Goal: Use online tool/utility: Utilize a website feature to perform a specific function

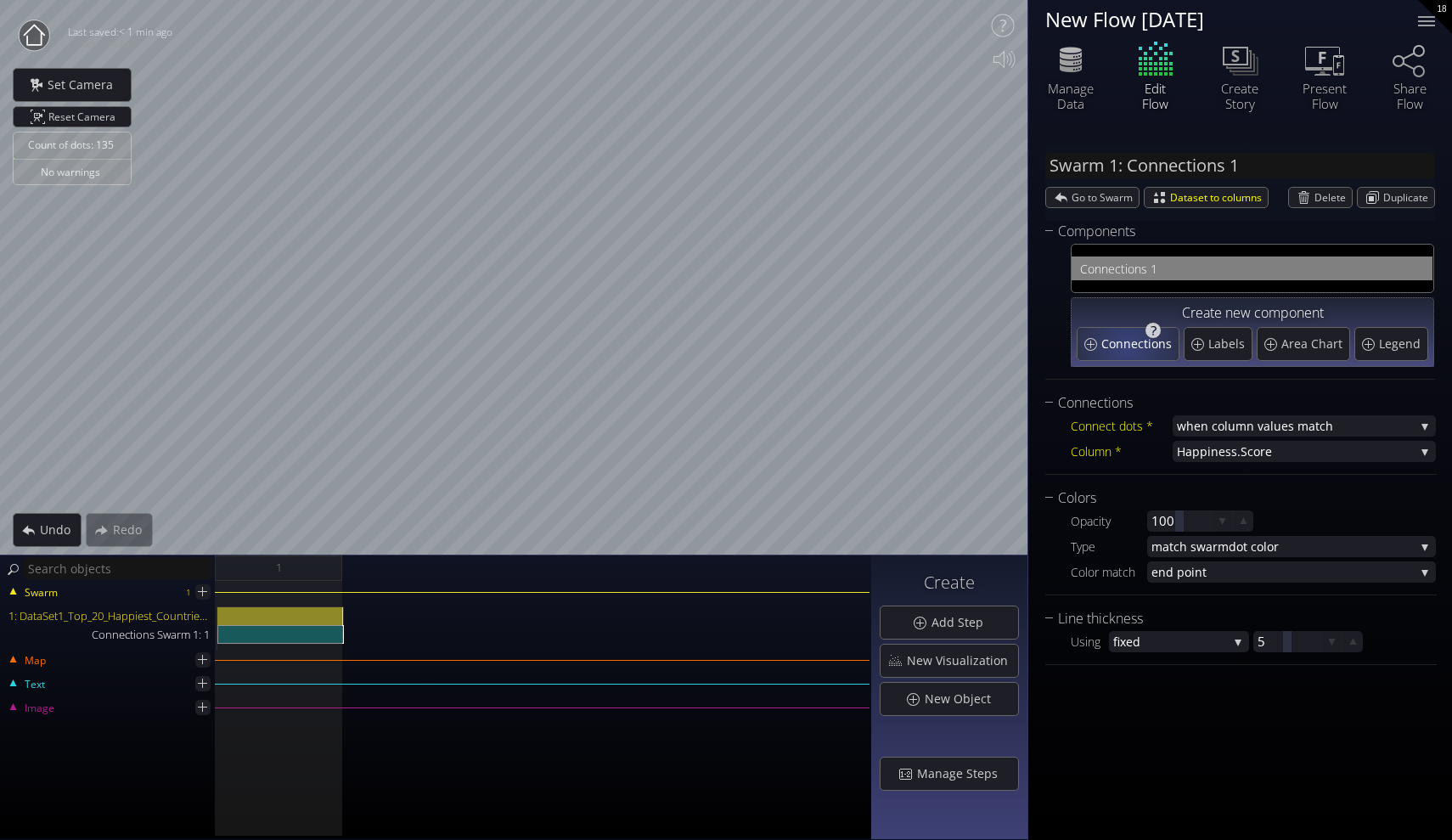
click at [1127, 347] on span "Connections" at bounding box center [1139, 344] width 75 height 17
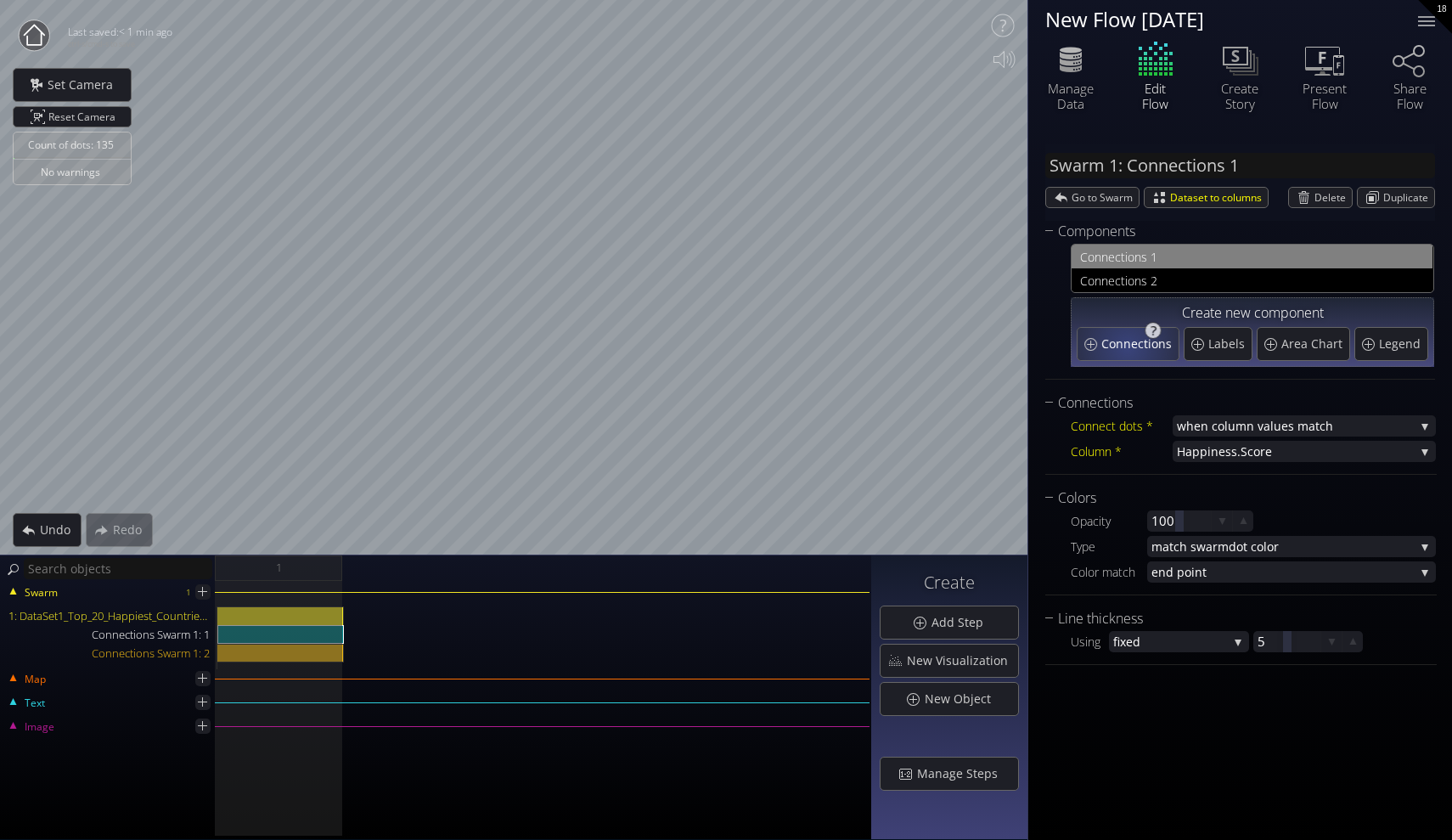
type input "Swarm 1: Connections 2"
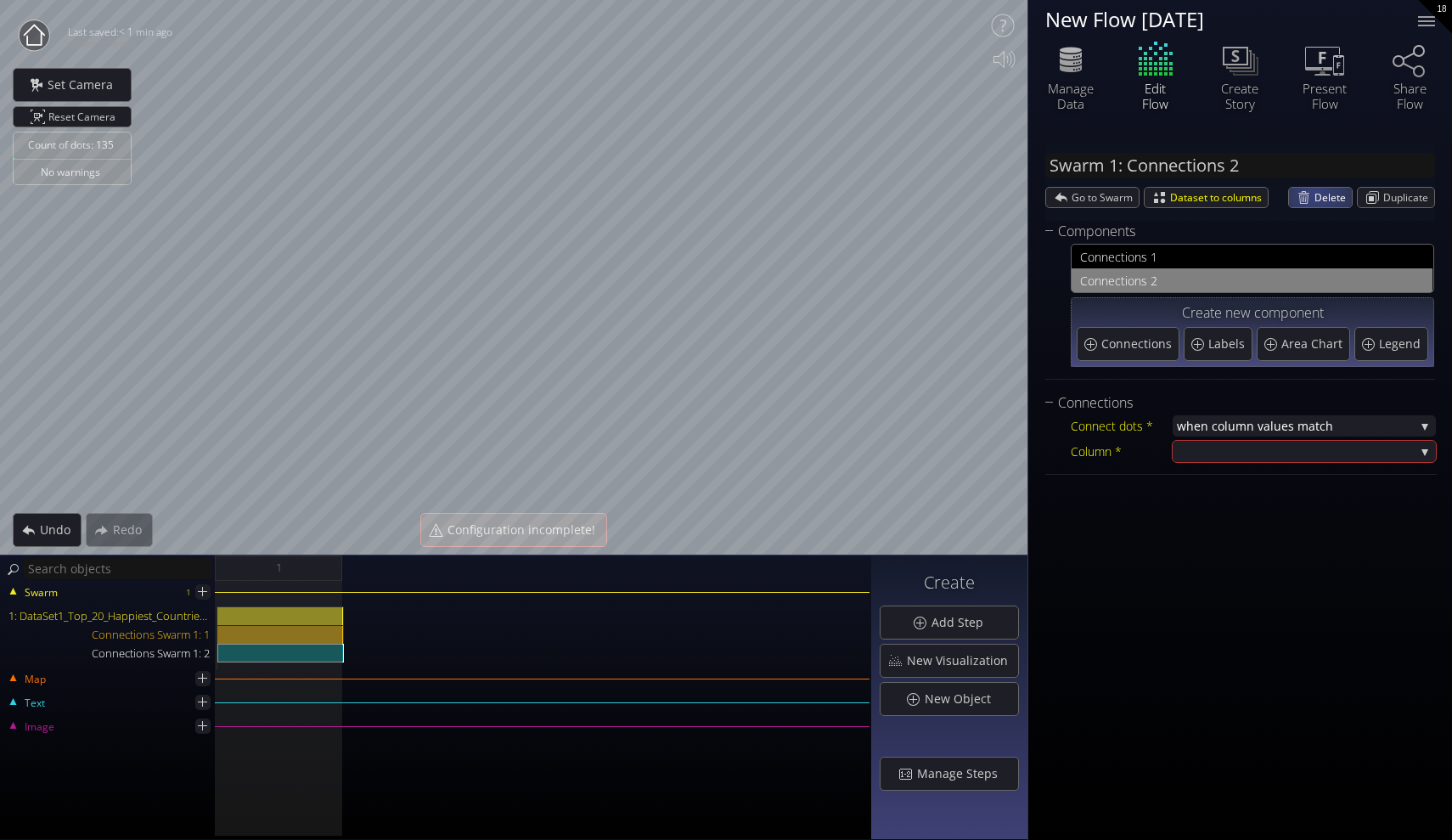
click at [1317, 193] on span "Delete" at bounding box center [1333, 197] width 37 height 19
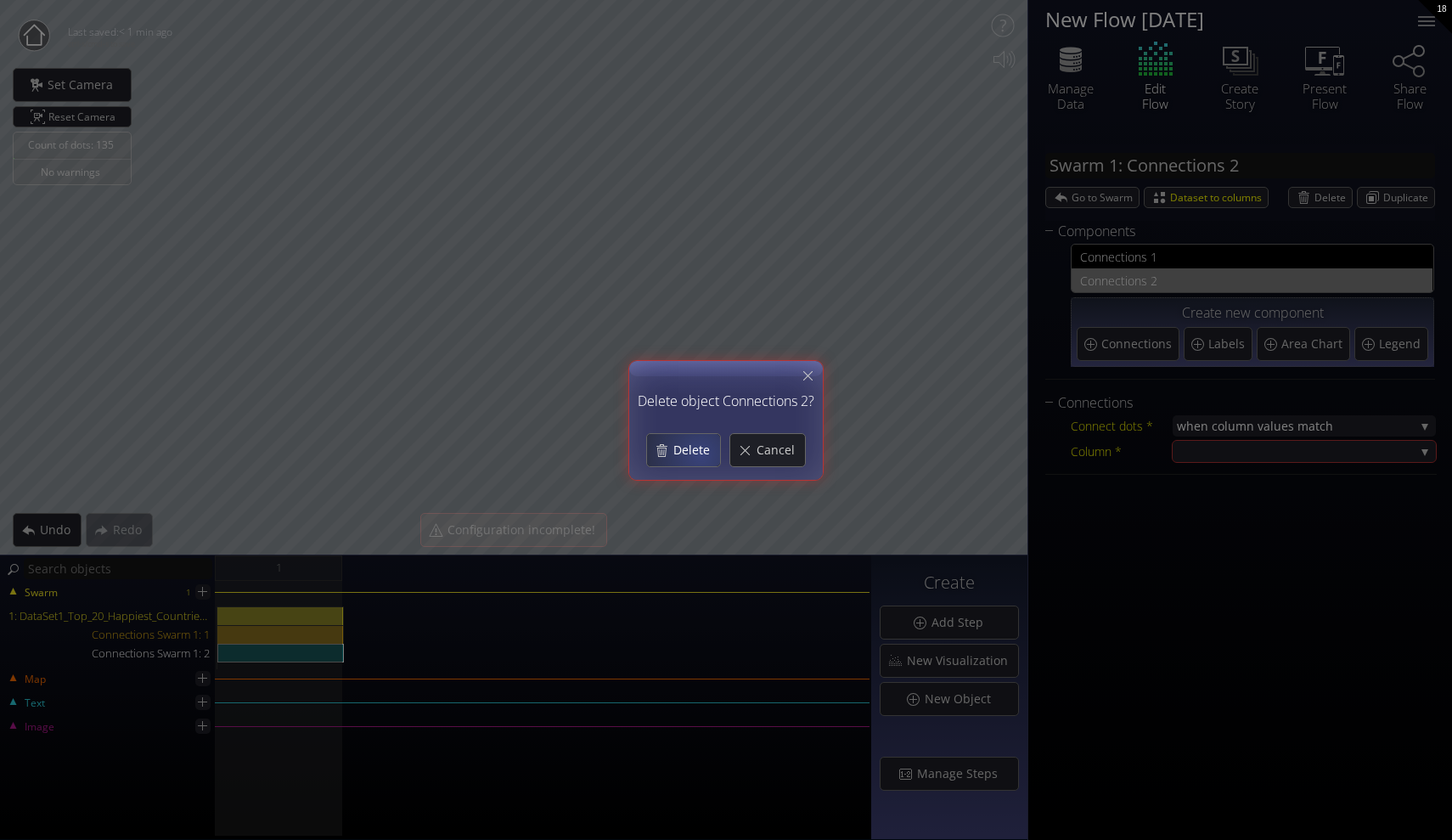
click at [699, 450] on span "Delete" at bounding box center [696, 450] width 48 height 17
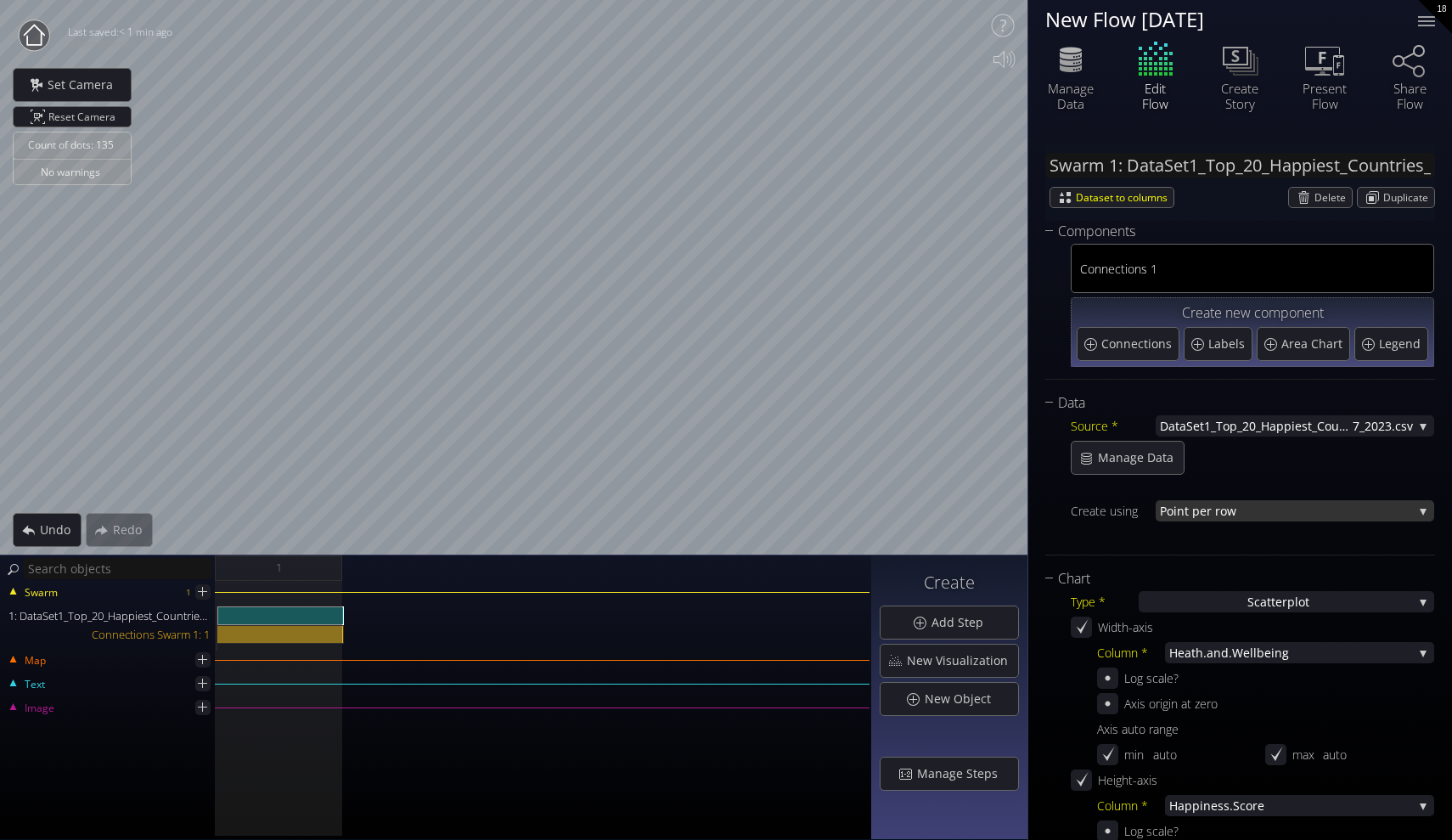
click at [1215, 513] on span "nt per row" at bounding box center [1296, 511] width 236 height 21
click at [1211, 533] on div at bounding box center [1252, 536] width 363 height 21
click at [1211, 517] on span "nt per row" at bounding box center [1296, 511] width 236 height 21
click at [1212, 532] on span "per value" at bounding box center [1304, 521] width 235 height 23
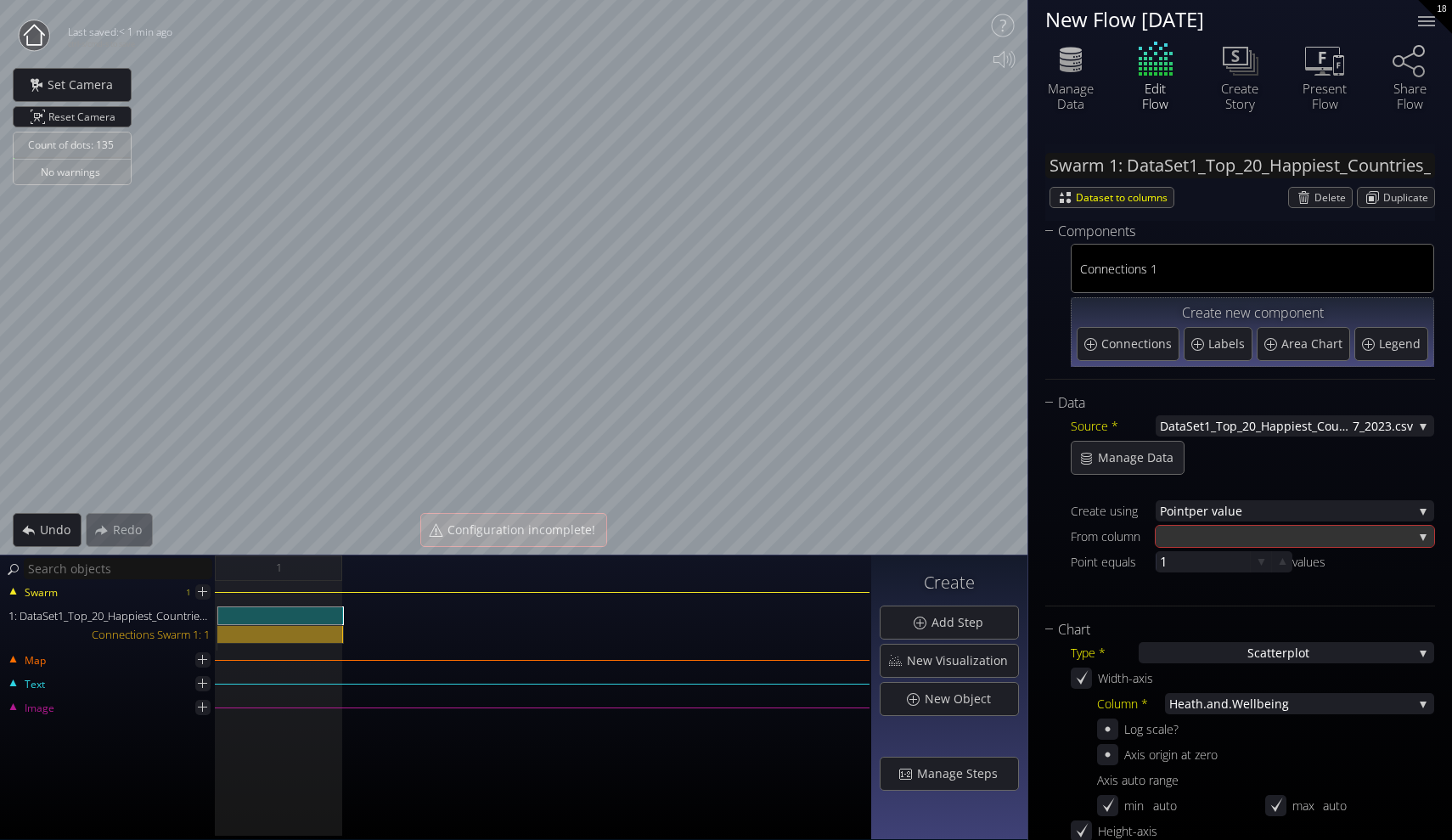
click at [1415, 538] on div at bounding box center [1295, 536] width 279 height 21
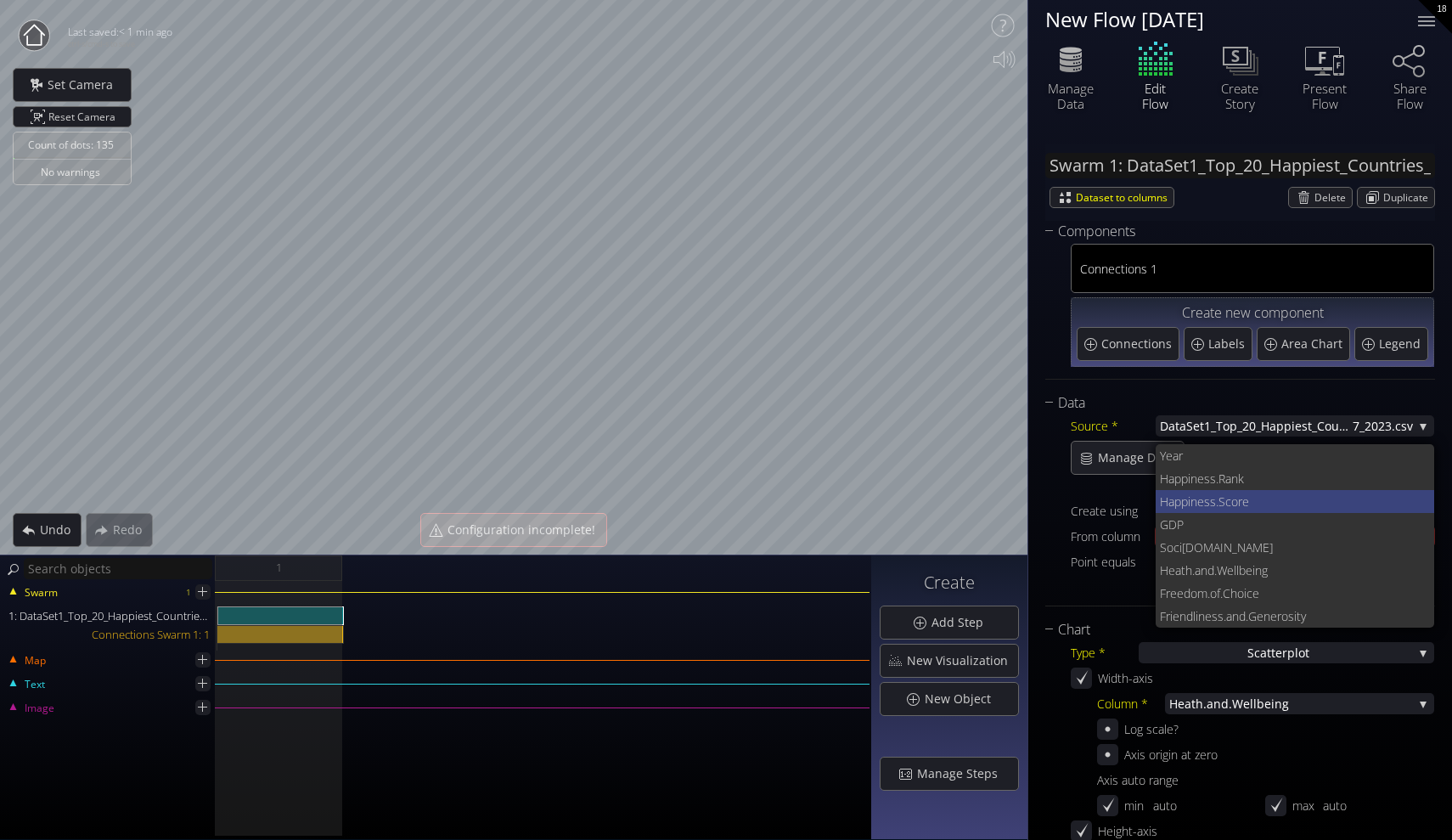
click at [1269, 499] on span "ness.Score" at bounding box center [1306, 501] width 231 height 23
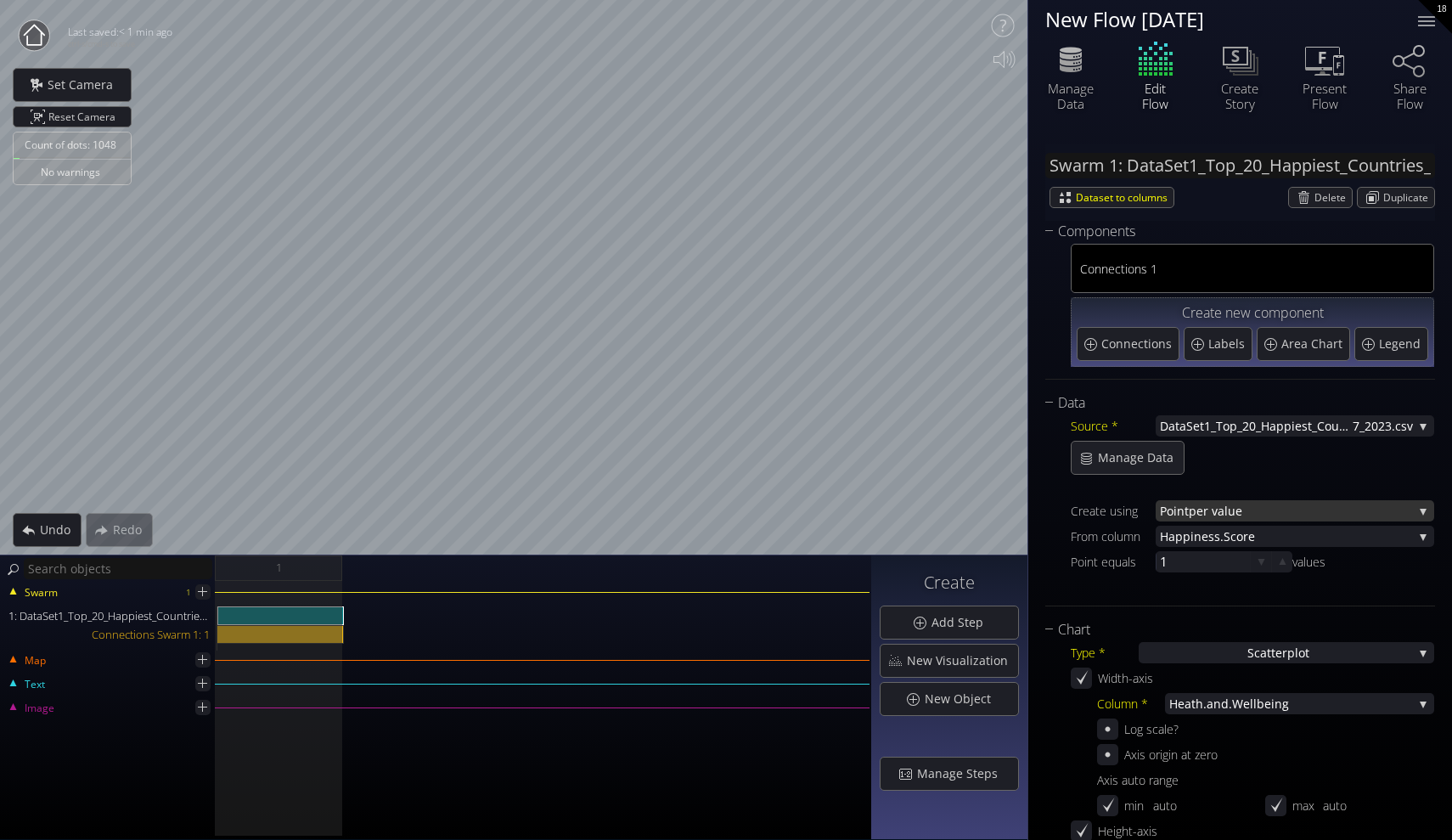
click at [1228, 513] on span "per value" at bounding box center [1301, 511] width 224 height 21
click at [1261, 453] on div "Manage Data" at bounding box center [1252, 457] width 363 height 34
click at [1191, 565] on div at bounding box center [1203, 561] width 94 height 21
type input "1"
click at [1309, 601] on div "Data Source * DataSet1_Top_20_Happiest_Countries_201 7_2023.csv None DataSet1_T…" at bounding box center [1240, 499] width 390 height 214
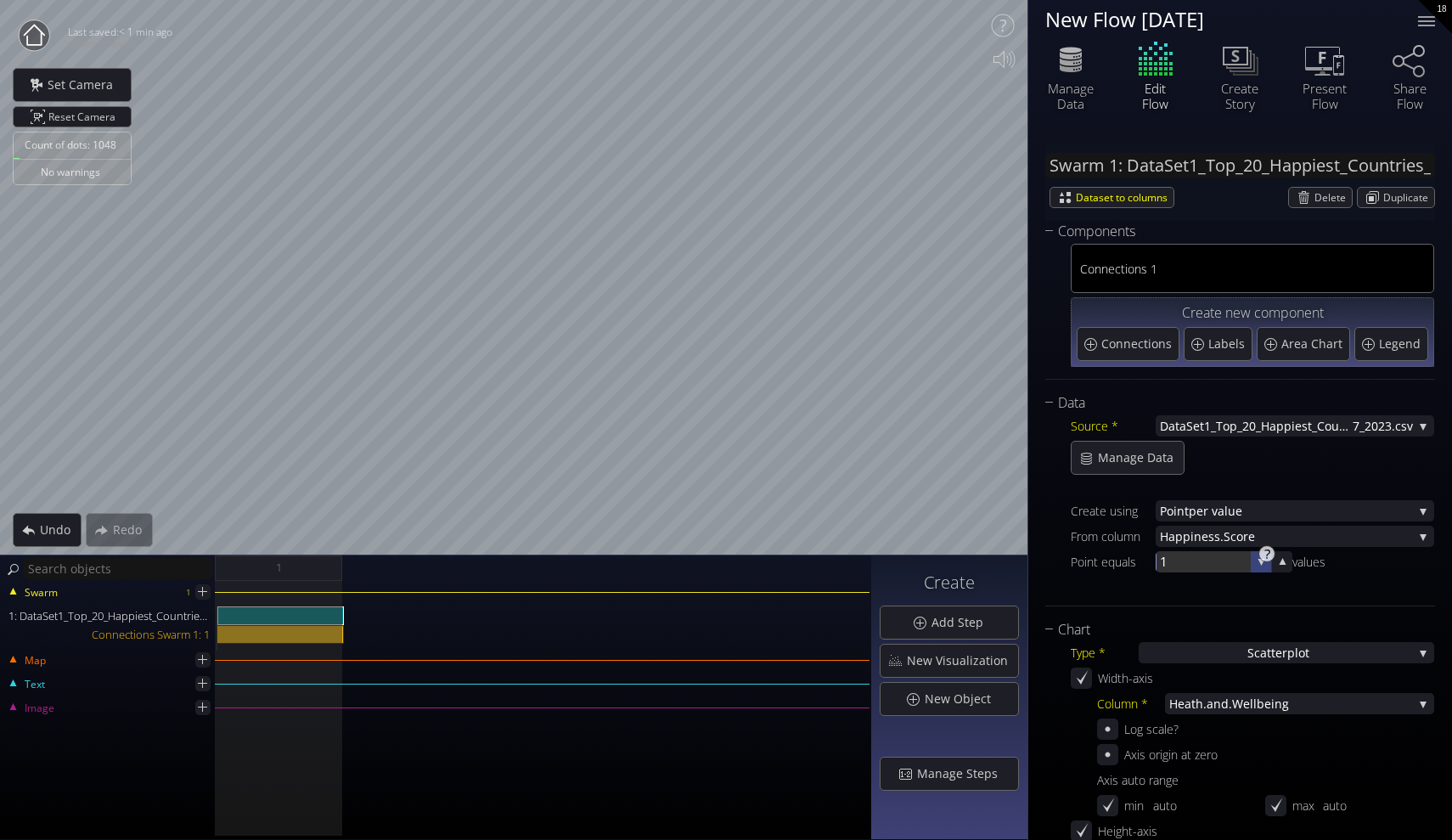
click at [1262, 561] on icon at bounding box center [1262, 562] width 7 height 7
click at [1279, 566] on icon at bounding box center [1283, 561] width 15 height 15
click at [1279, 564] on icon at bounding box center [1283, 561] width 15 height 15
click at [1262, 568] on icon at bounding box center [1261, 561] width 17 height 17
click at [1137, 629] on div "Chart" at bounding box center [1230, 629] width 368 height 21
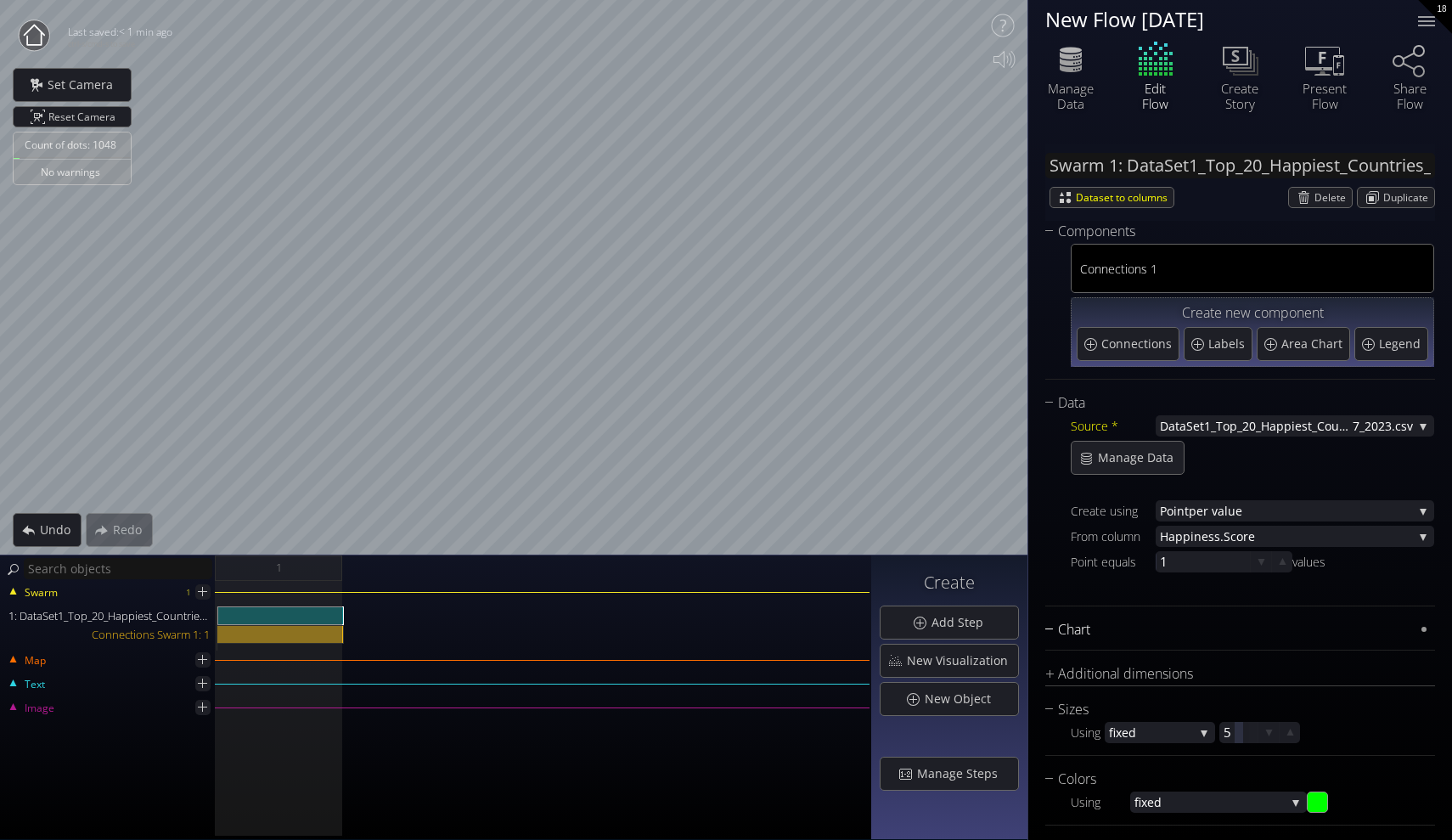
click at [1167, 625] on div "Chart" at bounding box center [1230, 629] width 368 height 21
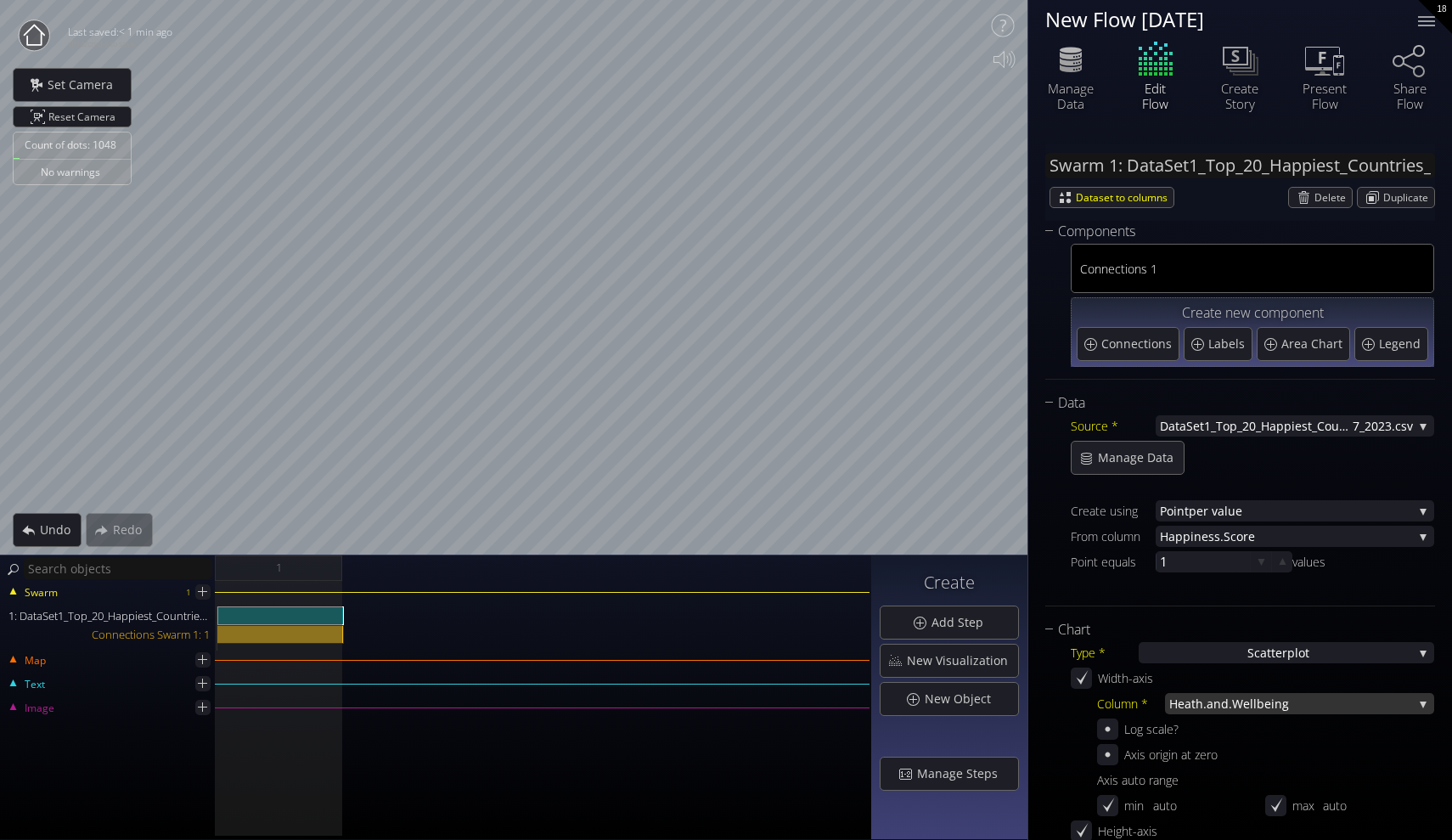
click at [1242, 704] on span ".Wellbeing" at bounding box center [1321, 703] width 184 height 21
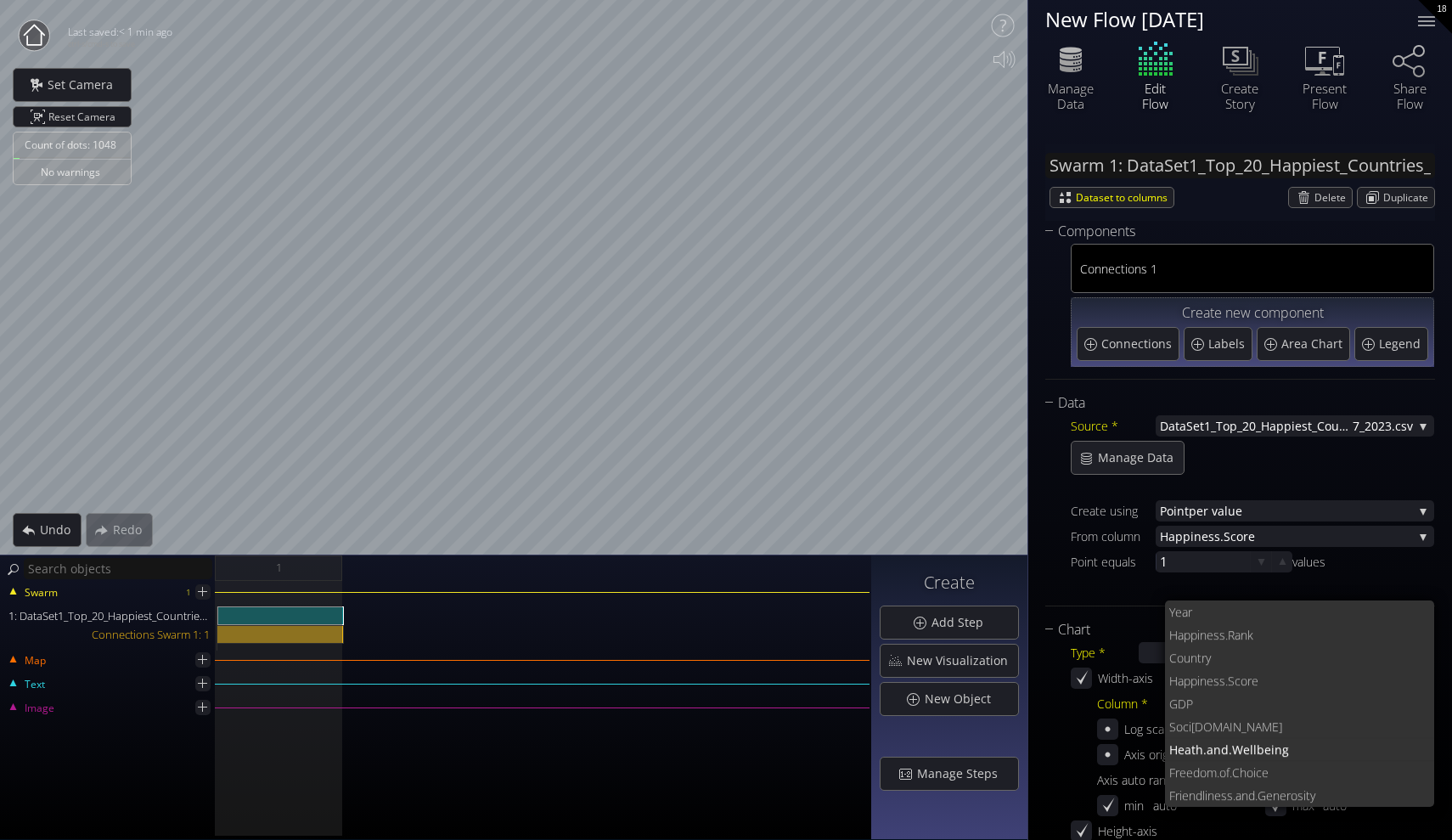
click at [1103, 596] on div at bounding box center [1252, 587] width 363 height 21
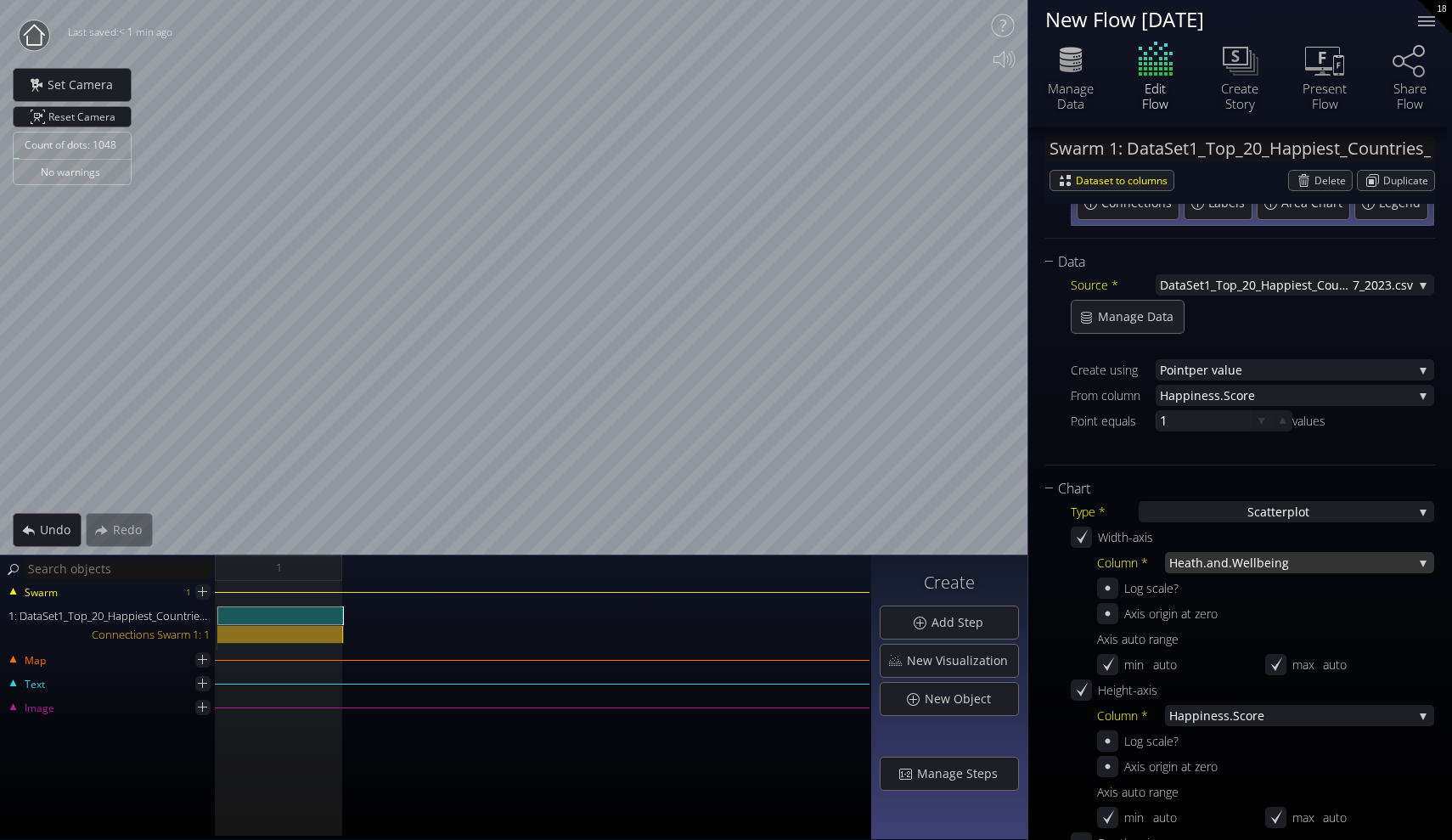
scroll to position [142, 0]
click at [1245, 714] on span "ness.Score" at bounding box center [1308, 714] width 209 height 21
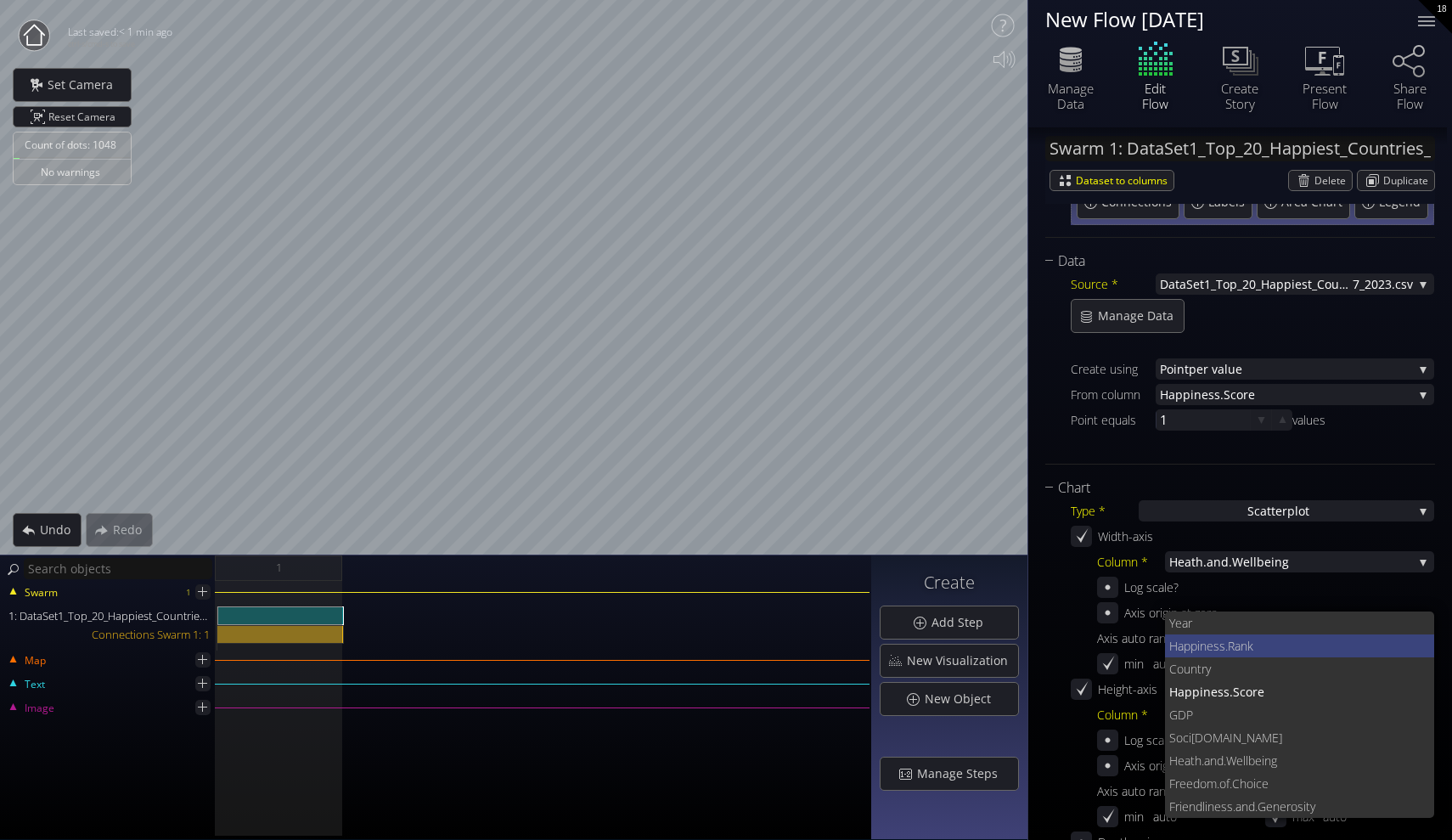
click at [1209, 642] on span "iness.Rank" at bounding box center [1309, 645] width 224 height 23
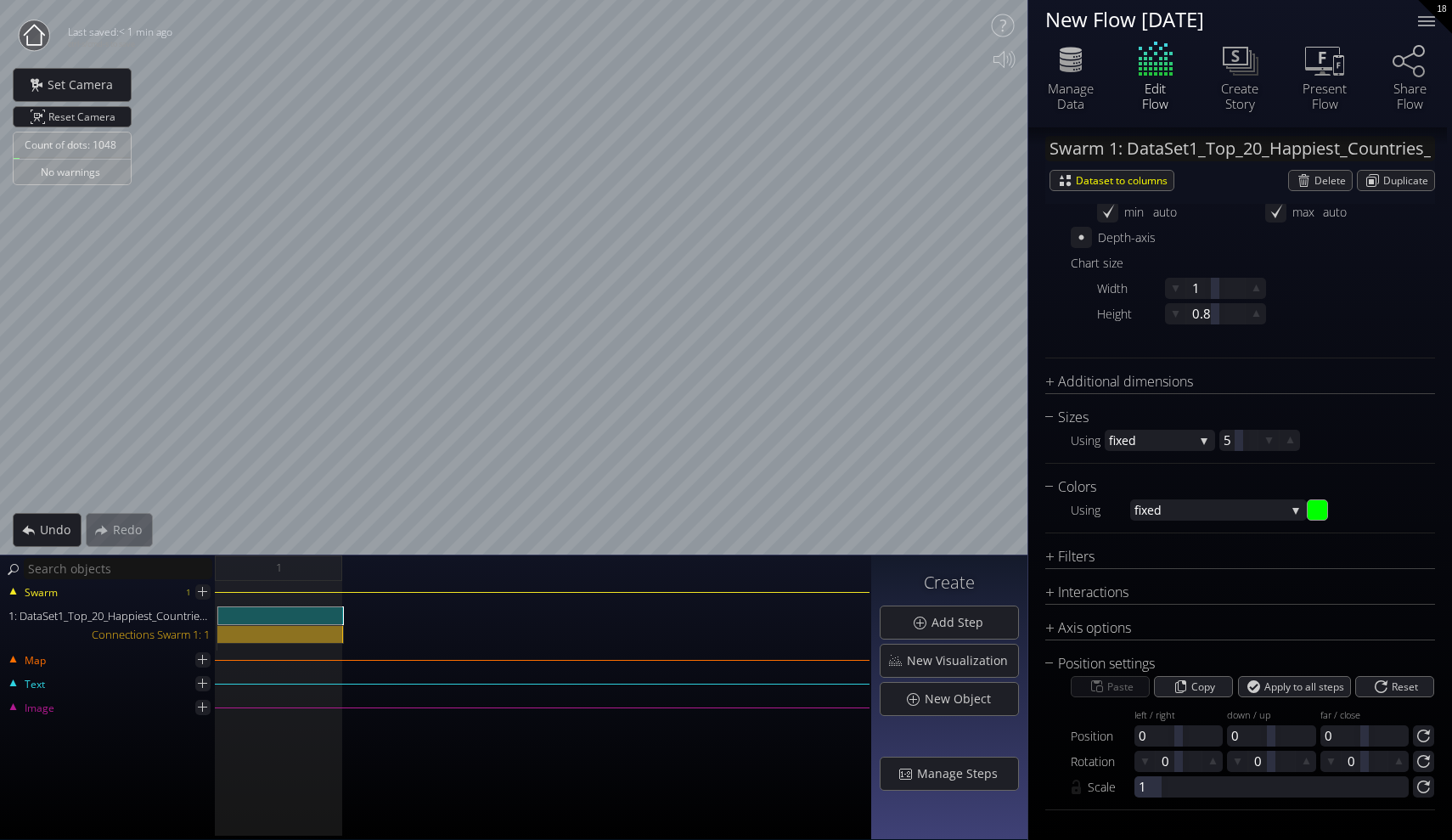
scroll to position [0, 0]
click at [207, 592] on icon at bounding box center [202, 591] width 15 height 15
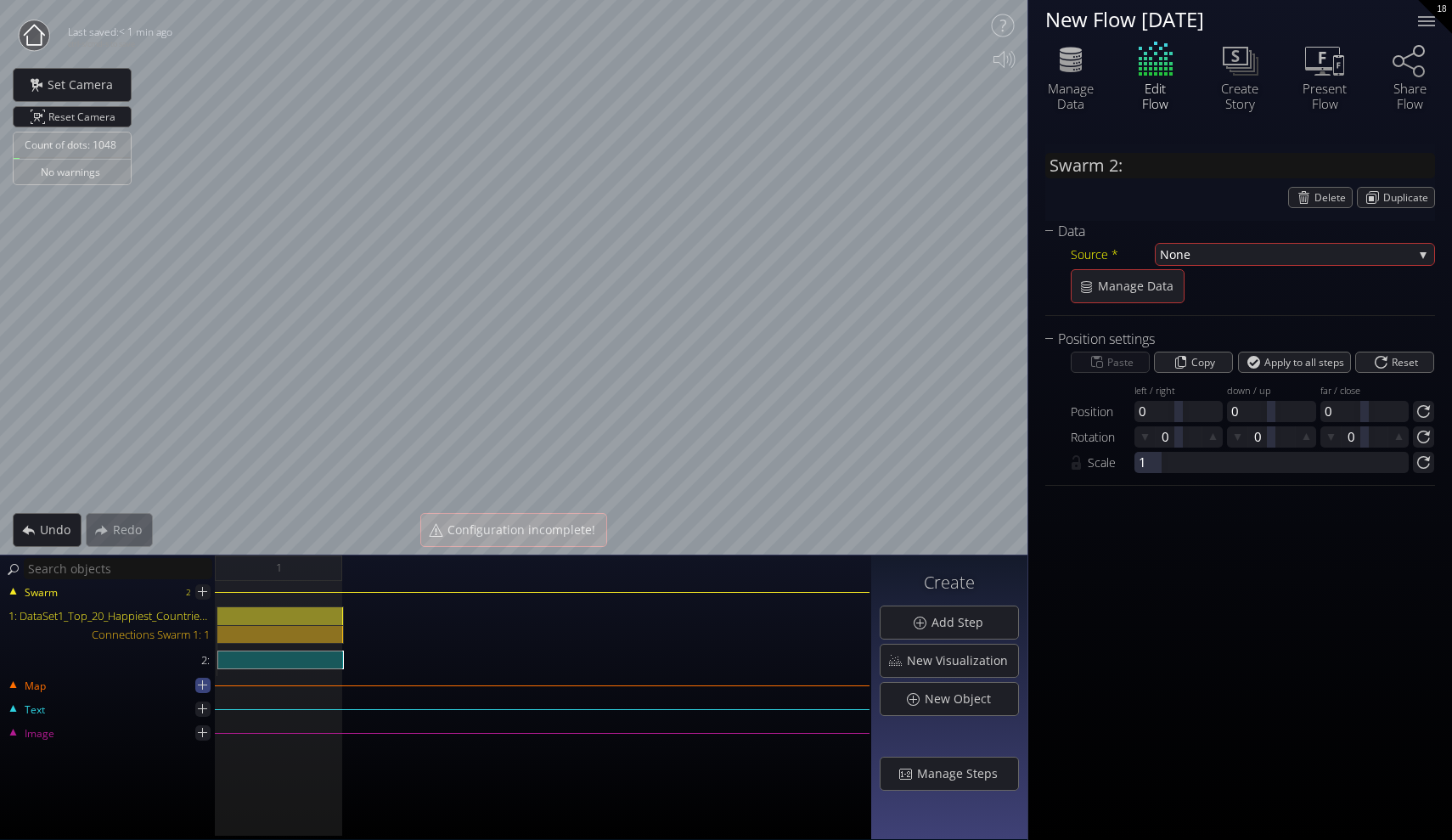
click at [202, 687] on icon at bounding box center [202, 685] width 17 height 17
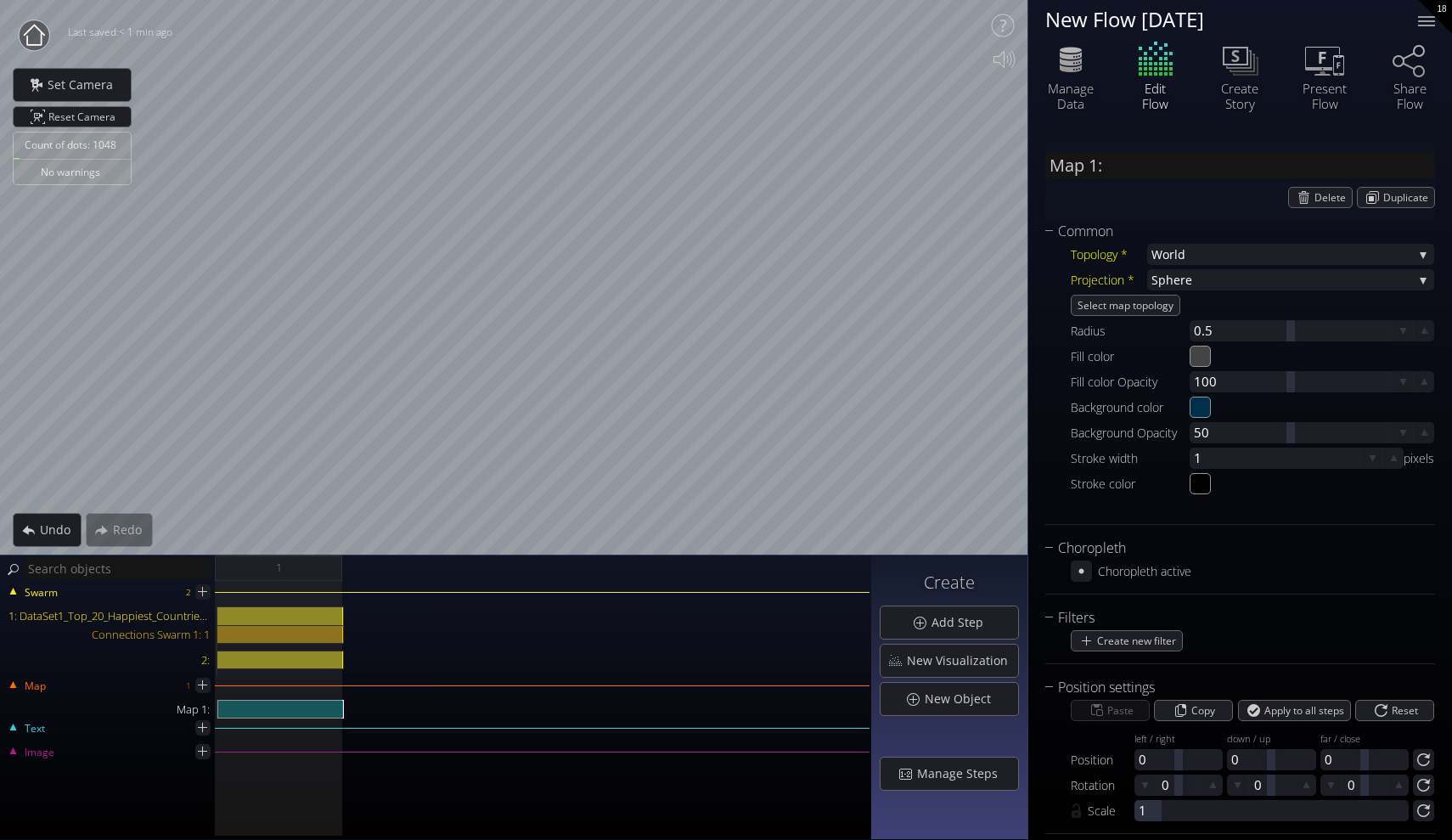
drag, startPoint x: 788, startPoint y: 628, endPoint x: 771, endPoint y: 658, distance: 34.5
click at [771, 658] on div "1: DataSet1_Top_20_Happiest_Countries_2017_2023.csv Connections Swarm 1: 1 2:" at bounding box center [435, 641] width 868 height 69
drag, startPoint x: 219, startPoint y: 685, endPoint x: 155, endPoint y: 663, distance: 67.7
click at [155, 671] on div "Swarm 2 1: DataSet1_Top_20_Happiest_Countries_2017_2023.csv Connections Swarm 1…" at bounding box center [435, 710] width 872 height 259
click at [381, 646] on div "1: DataSet1_Top_20_Happiest_Countries_2017_2023.csv Connections Swarm 1: 1 2:" at bounding box center [435, 641] width 868 height 69
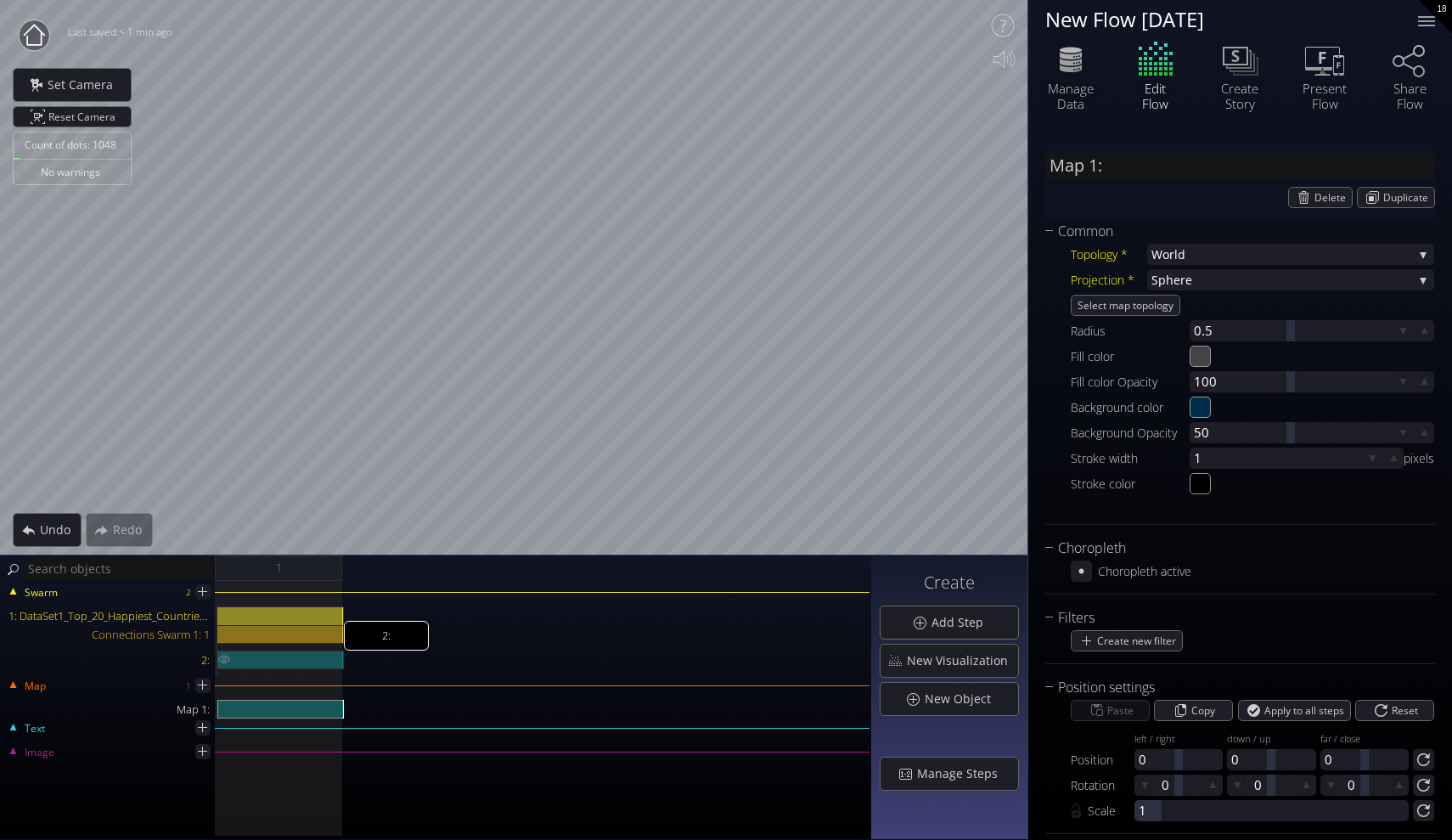
click at [327, 651] on div "2:" at bounding box center [281, 660] width 127 height 19
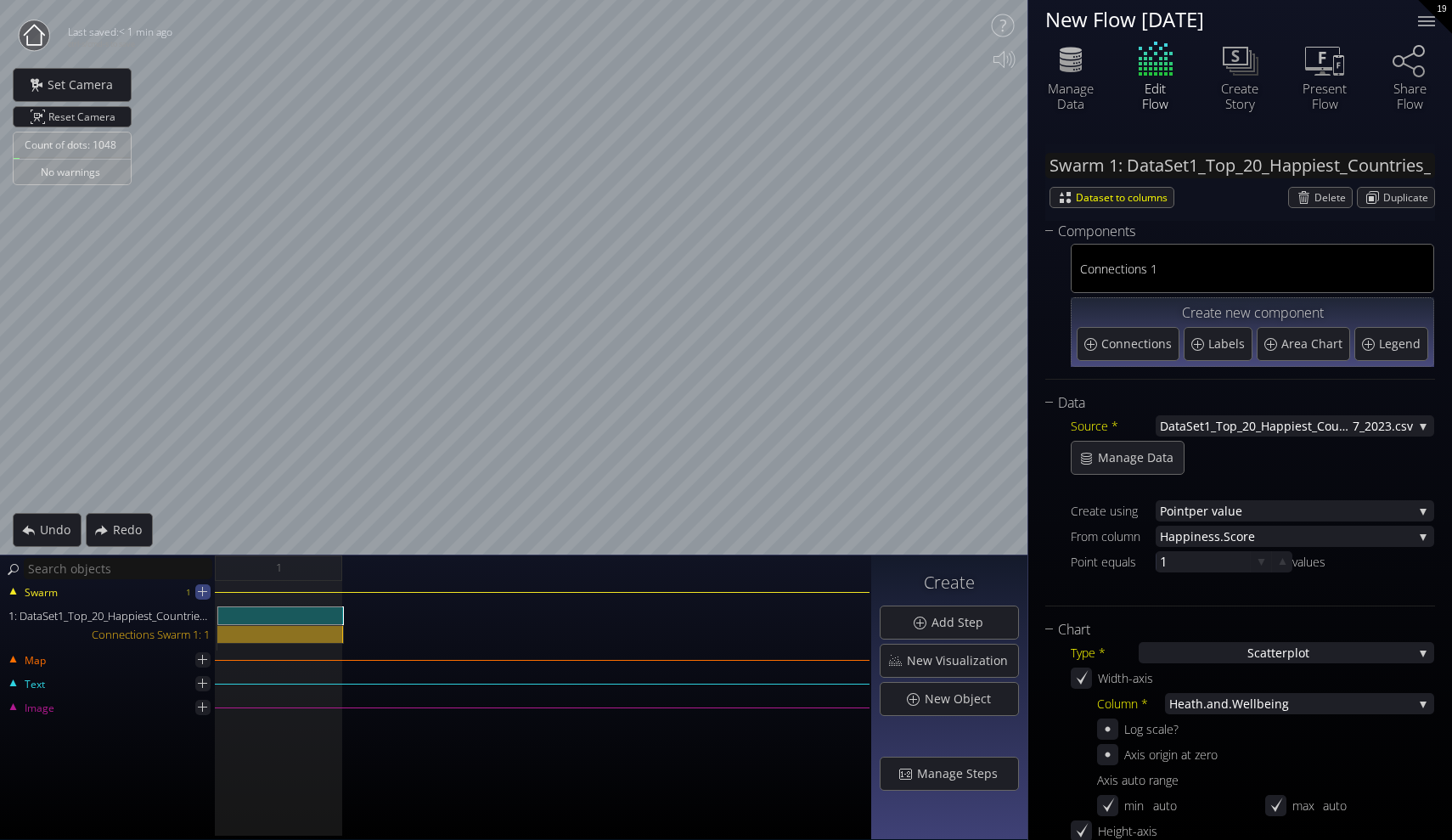
click at [205, 586] on icon at bounding box center [202, 591] width 17 height 17
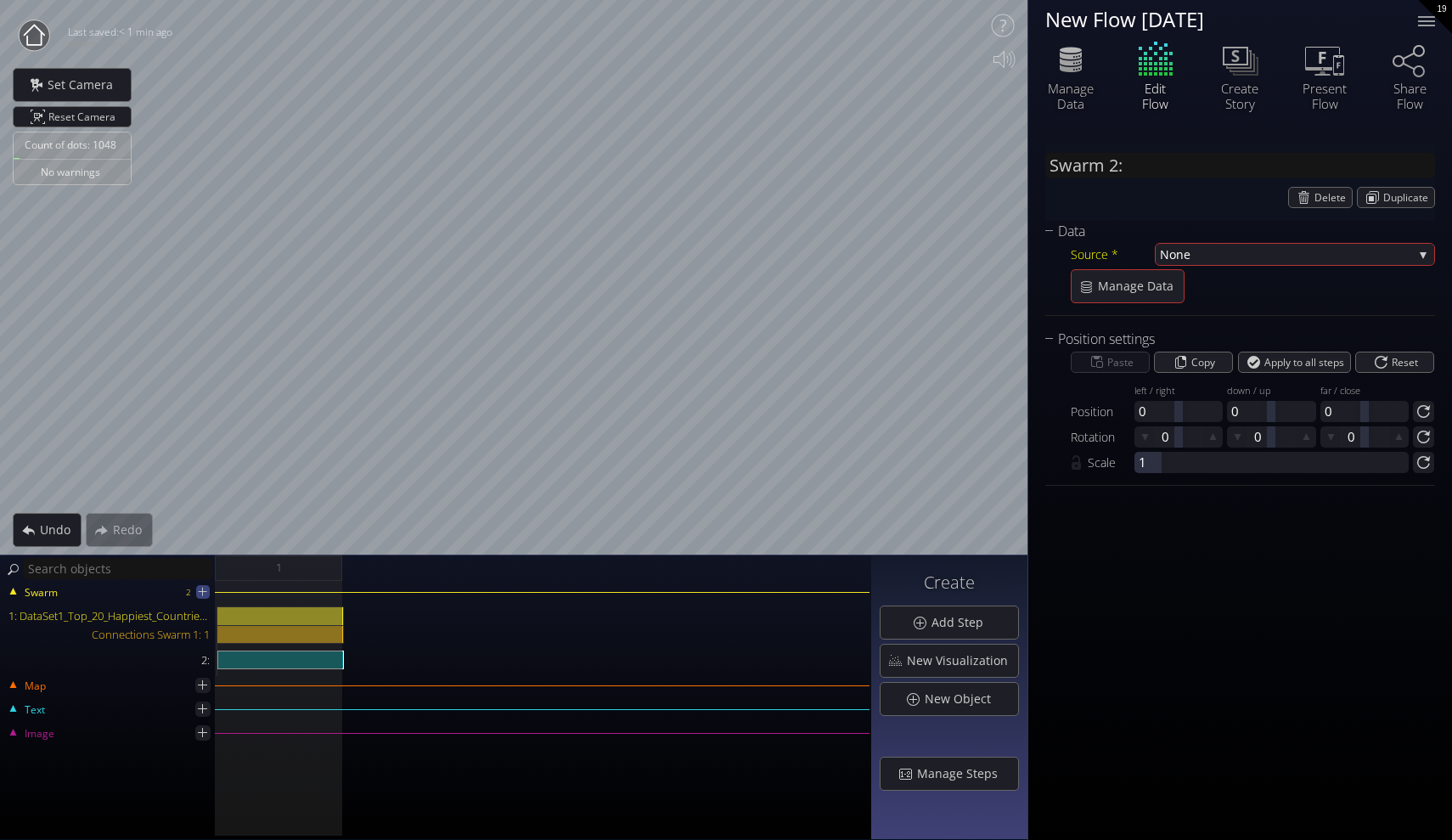
click at [205, 587] on icon at bounding box center [202, 591] width 15 height 15
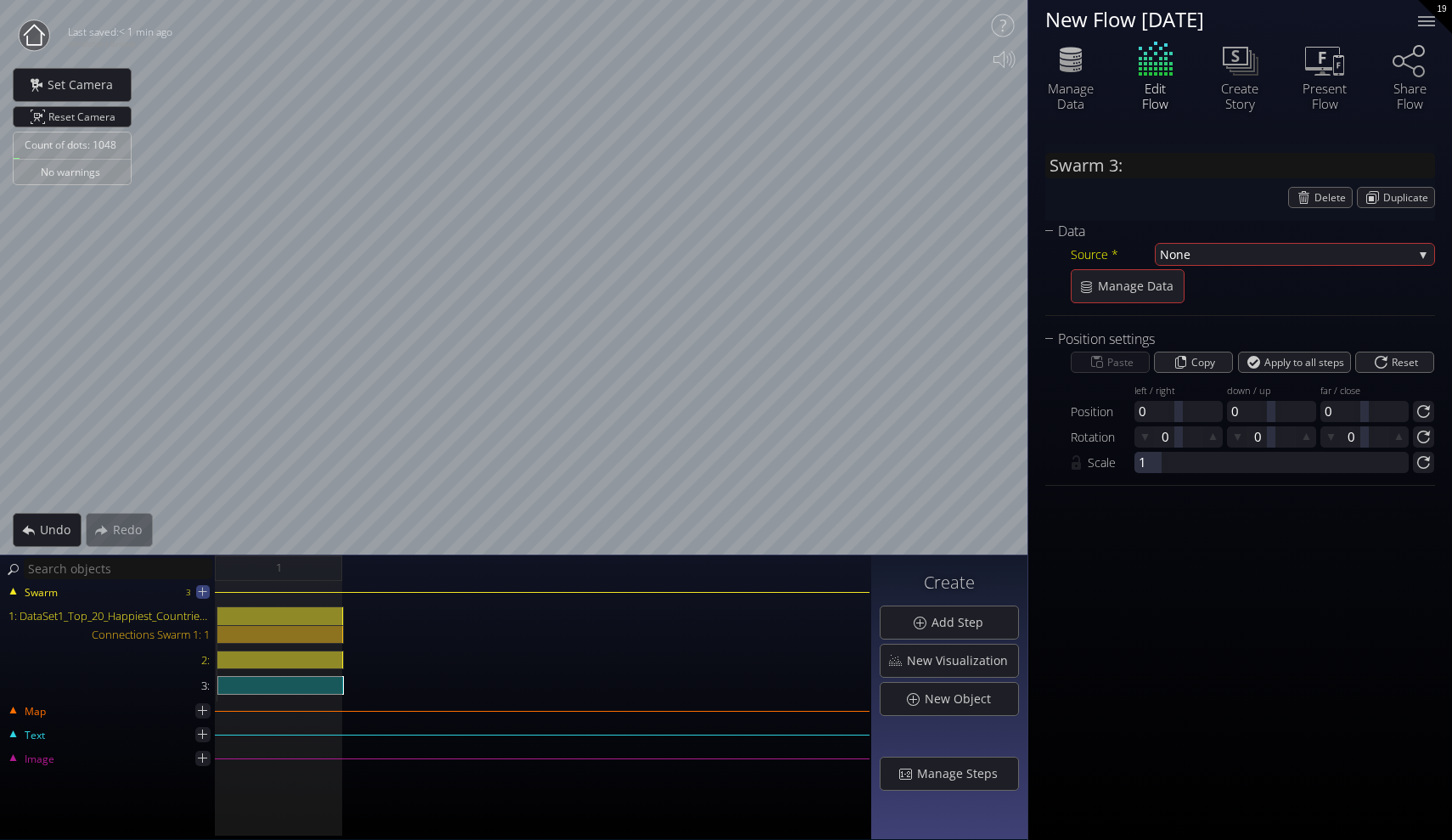
click at [205, 587] on icon at bounding box center [202, 591] width 15 height 15
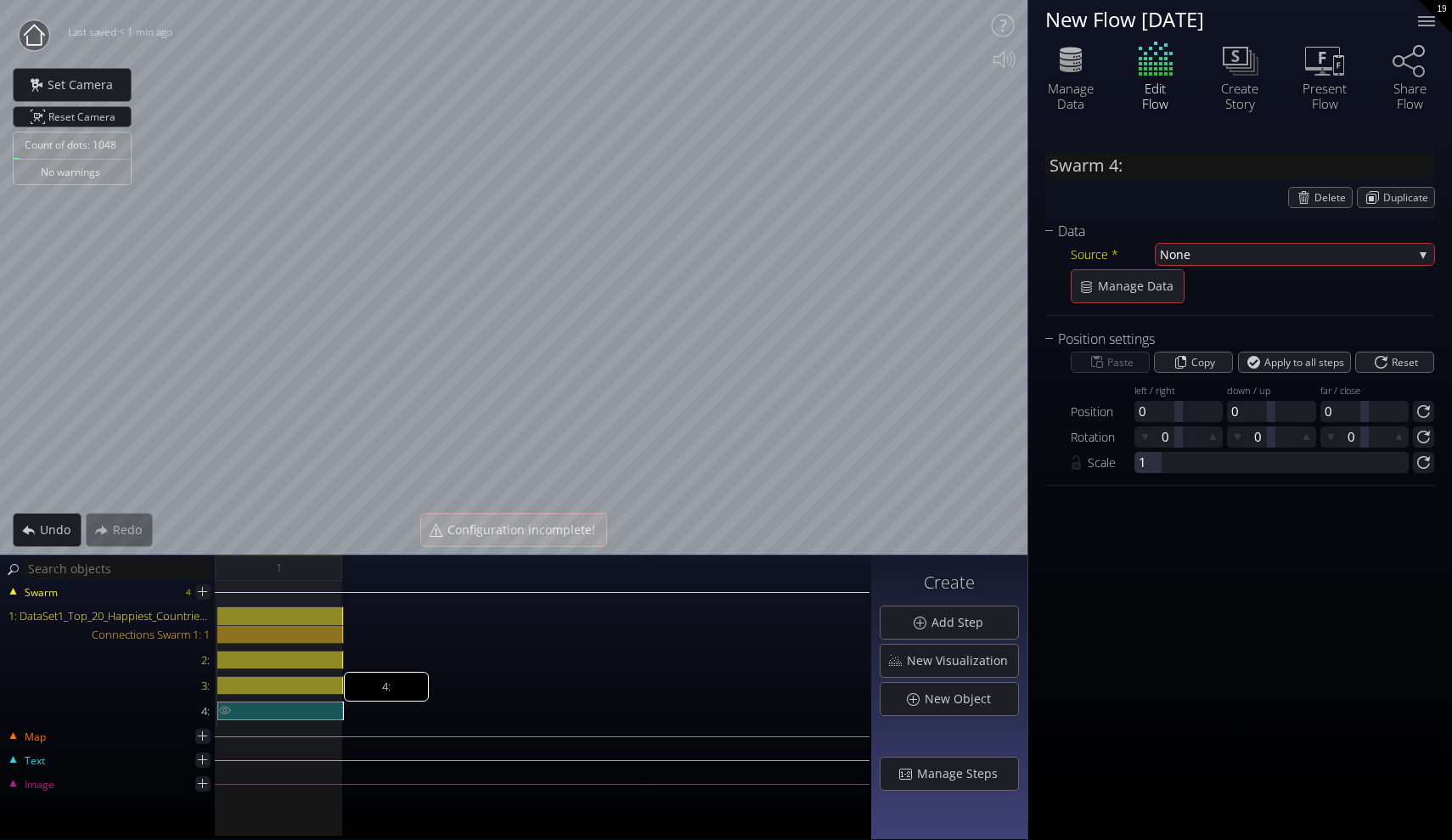
click at [269, 705] on div "4:" at bounding box center [281, 711] width 127 height 19
click at [281, 684] on div "3:" at bounding box center [281, 685] width 127 height 19
click at [322, 657] on div "2:" at bounding box center [281, 660] width 127 height 19
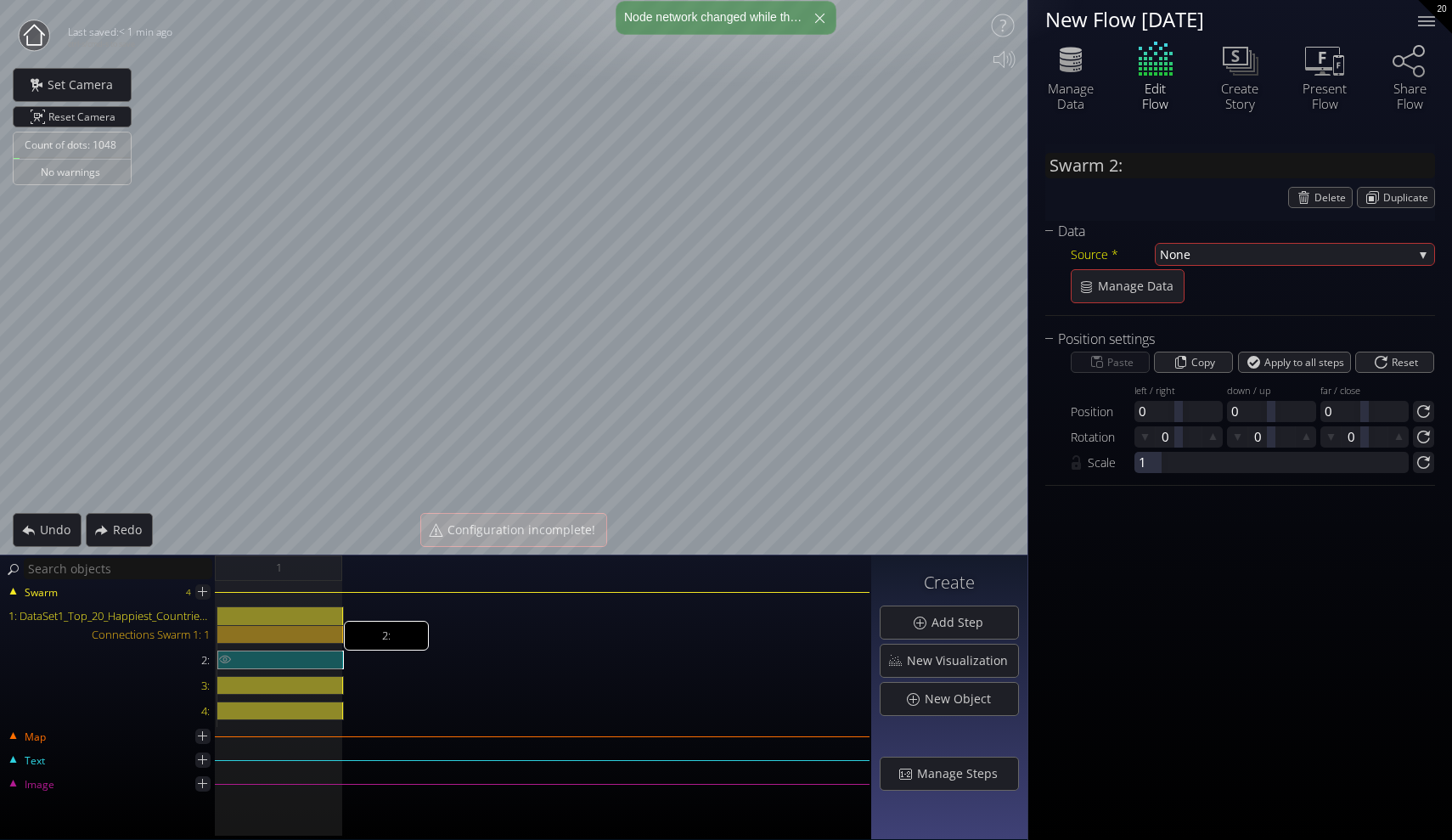
type input "Swarm 1: DataSet1_Top_20_Happiest_Countries_2017_2023.csv"
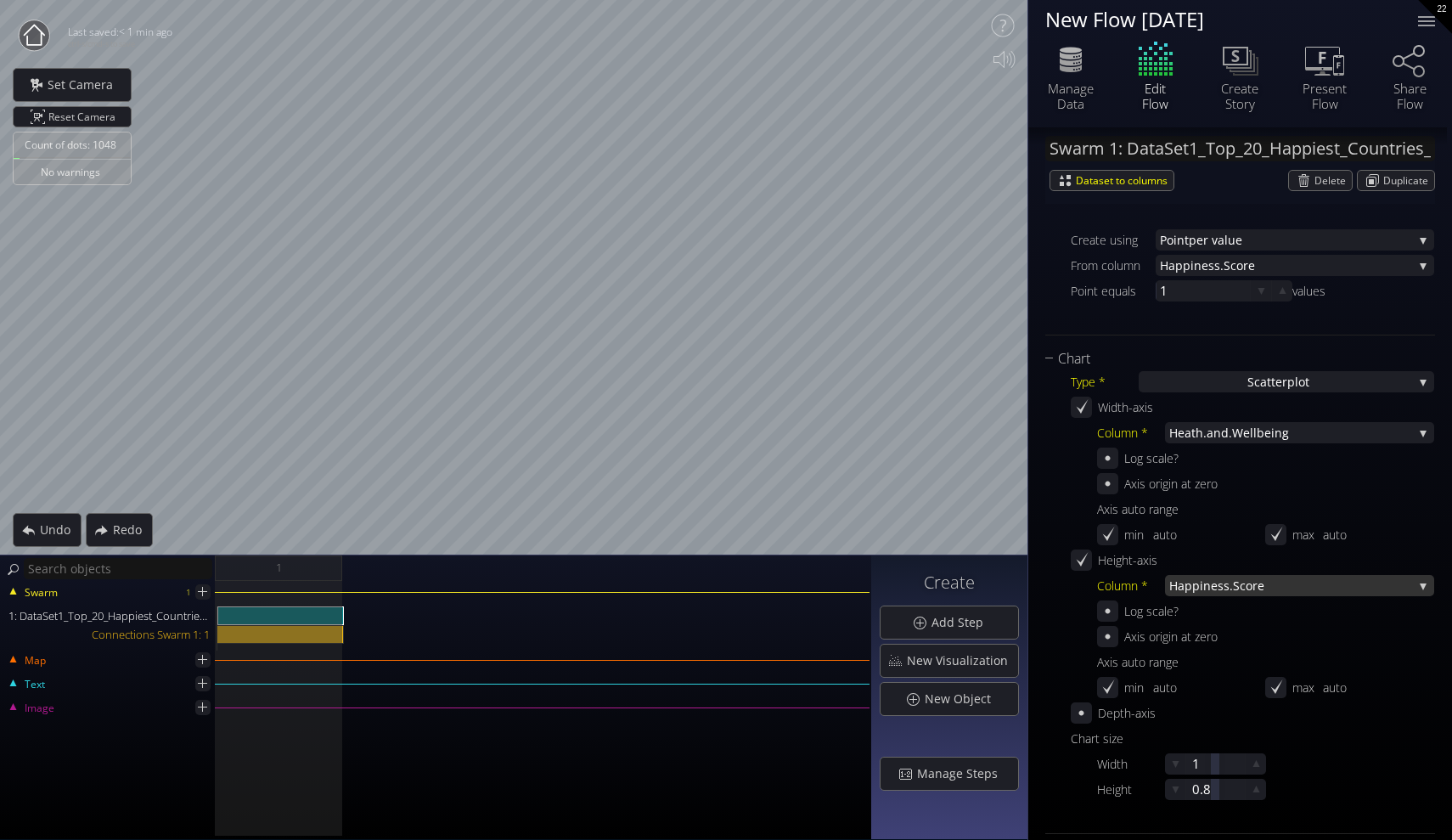
scroll to position [272, 0]
click at [1309, 588] on span "ness.Score" at bounding box center [1308, 585] width 209 height 21
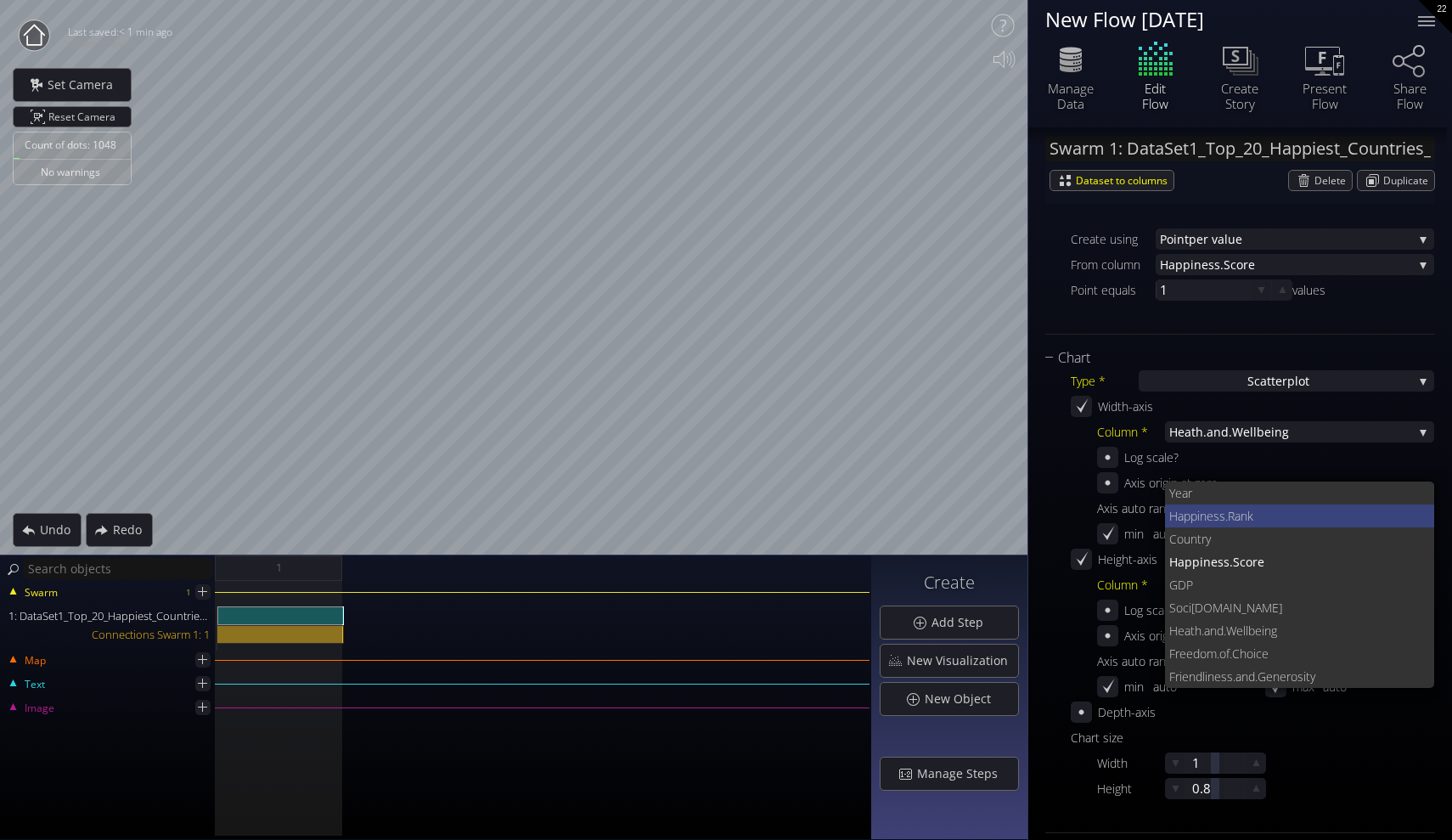
click at [1241, 506] on span "iness.Rank" at bounding box center [1309, 516] width 224 height 23
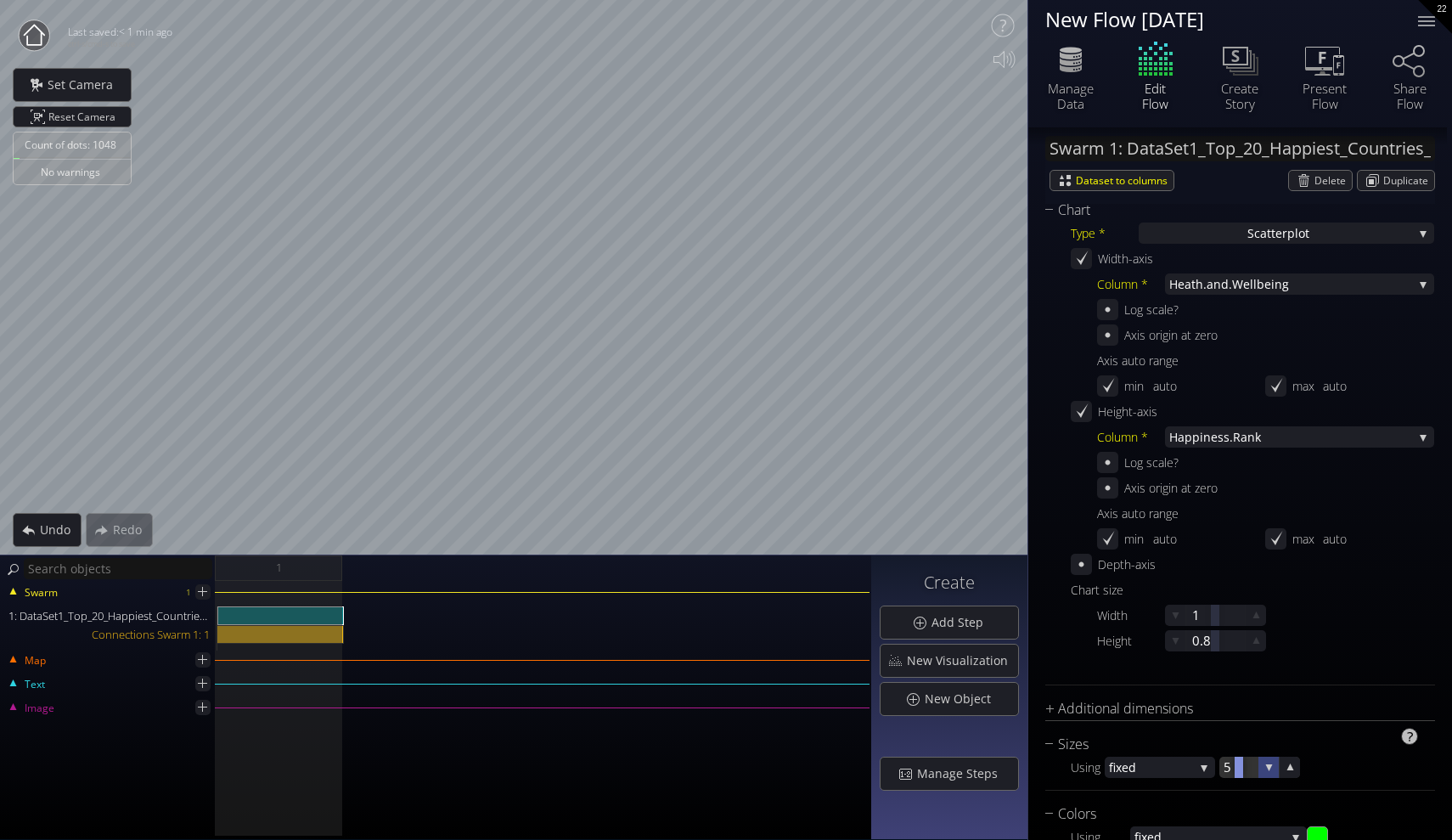
scroll to position [422, 0]
click at [1347, 241] on div "S catterplot" at bounding box center [1287, 230] width 295 height 21
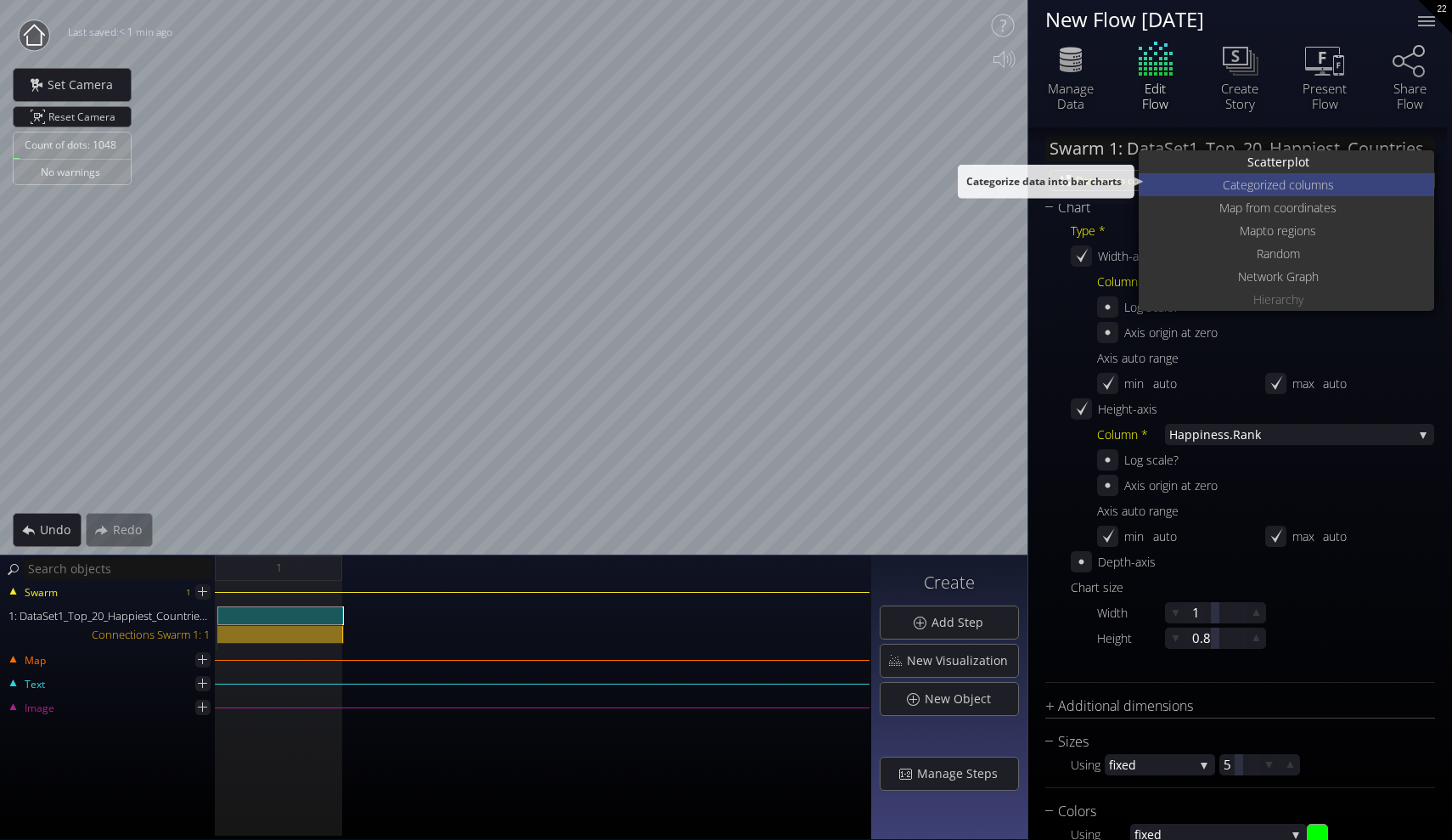
click at [1252, 189] on span "Categoriz" at bounding box center [1247, 184] width 50 height 23
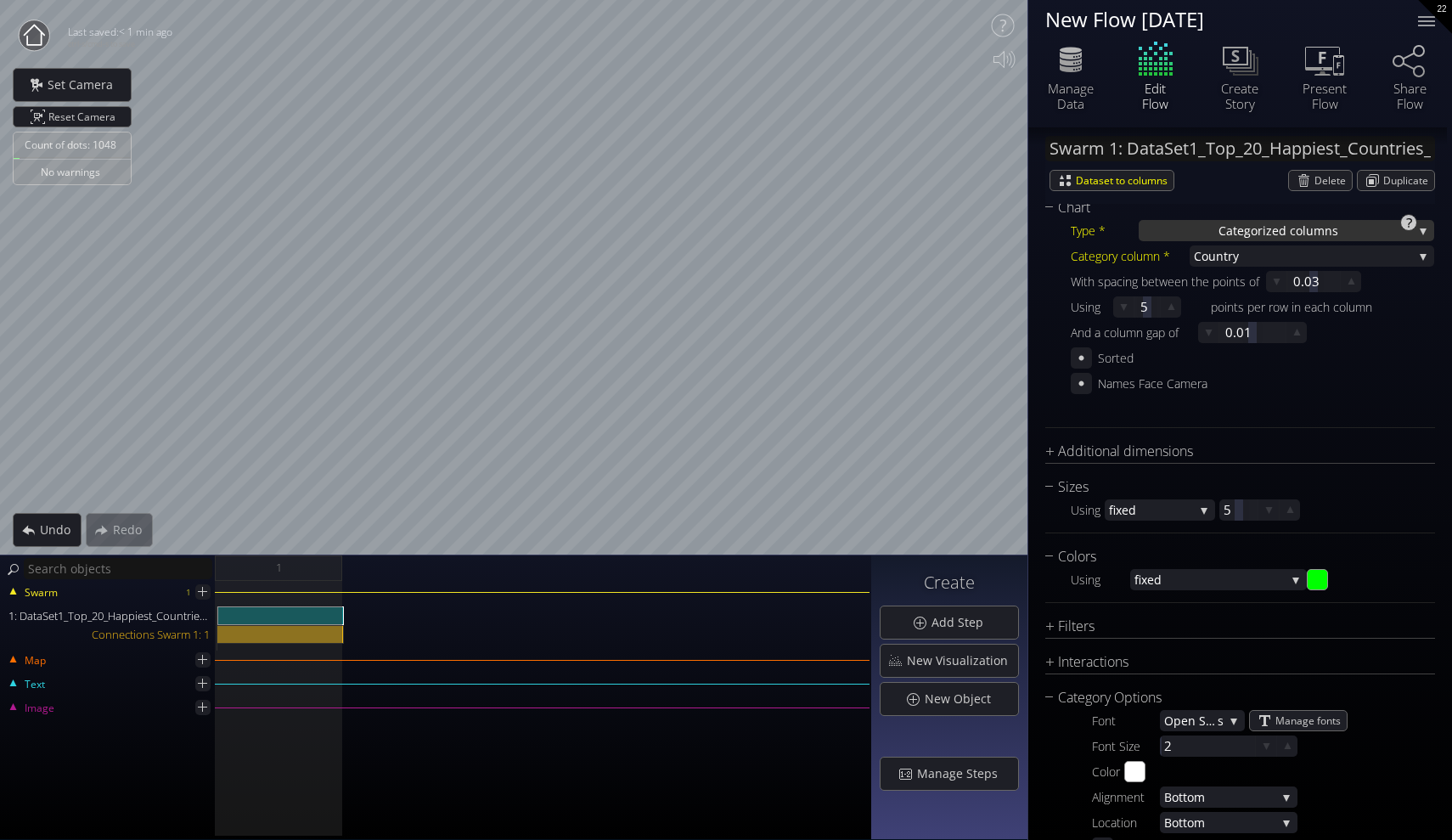
click at [1234, 226] on span "Categoriz" at bounding box center [1245, 230] width 54 height 21
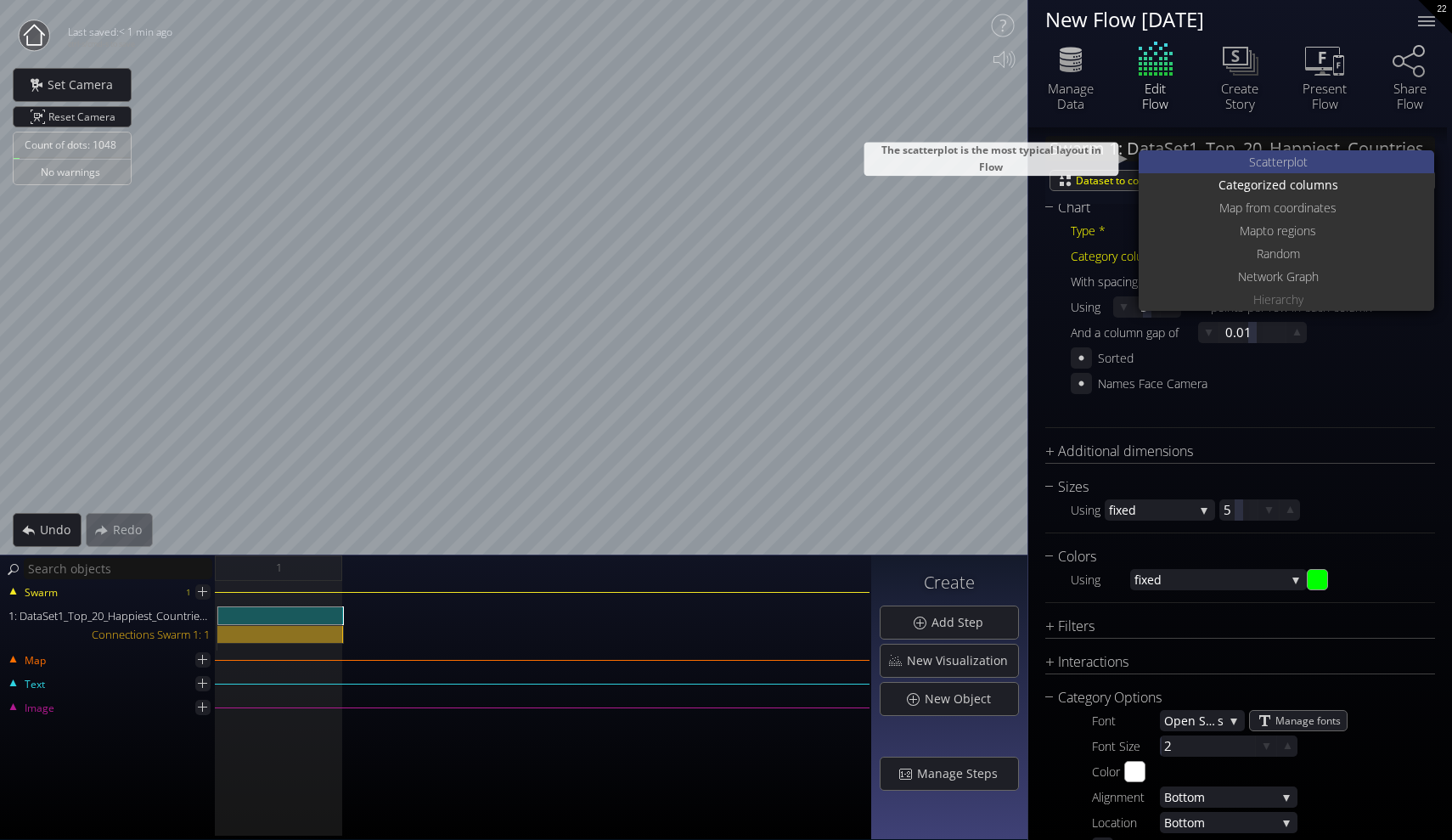
click at [1241, 167] on div "S catterplot" at bounding box center [1288, 162] width 291 height 23
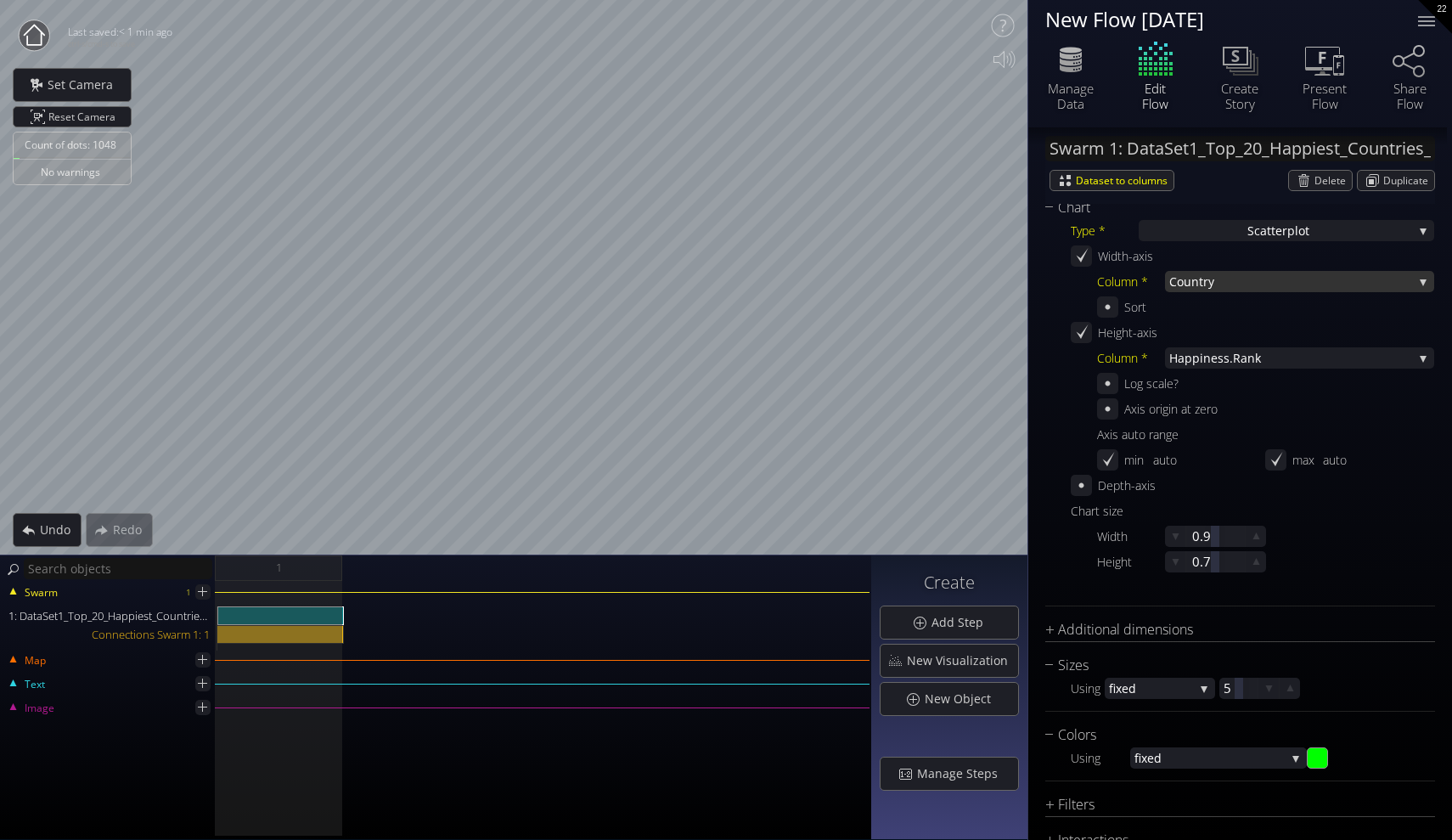
click at [1228, 281] on span "try" at bounding box center [1306, 281] width 214 height 21
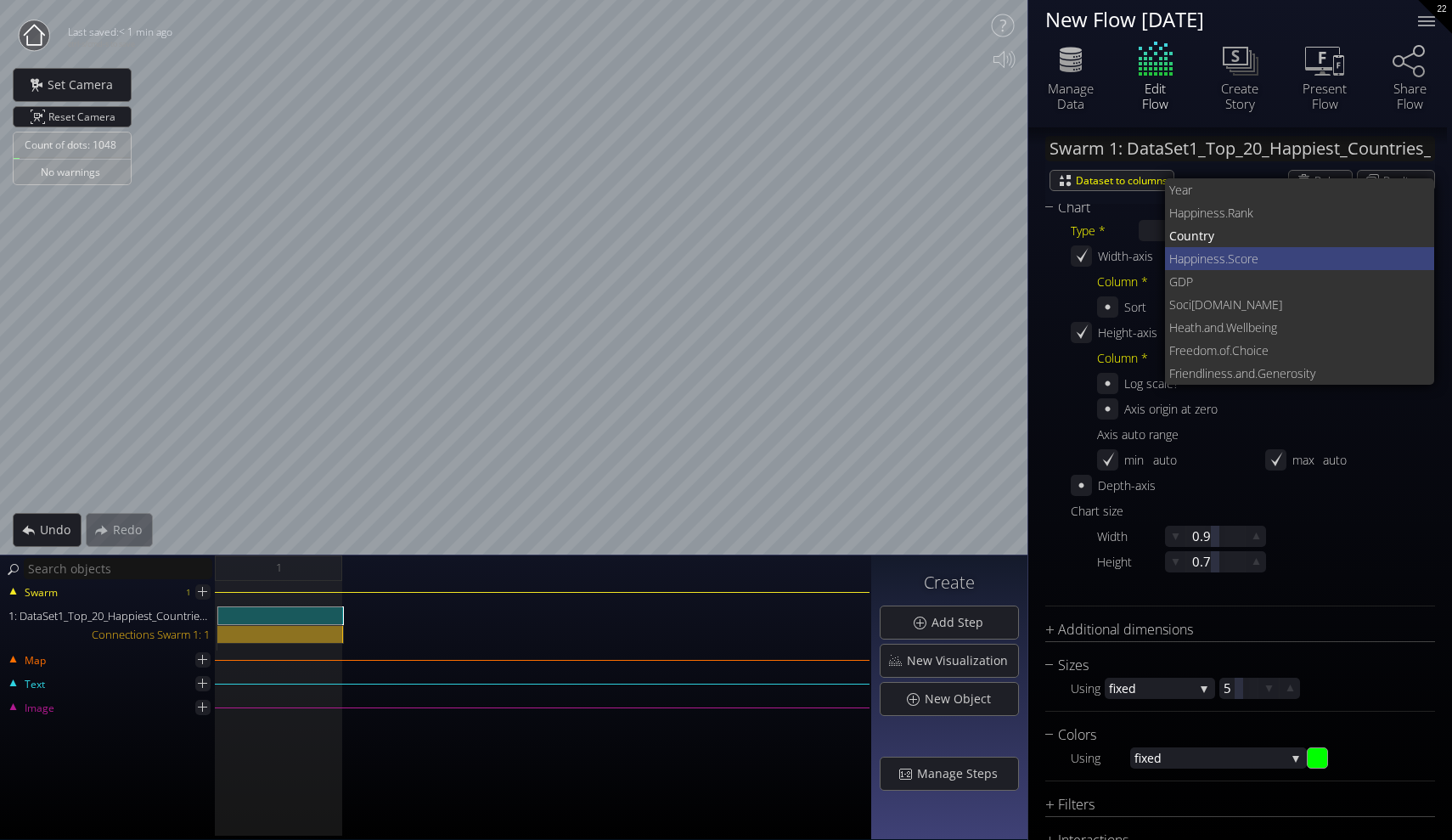
click at [1218, 252] on span "ness.Score" at bounding box center [1310, 258] width 222 height 23
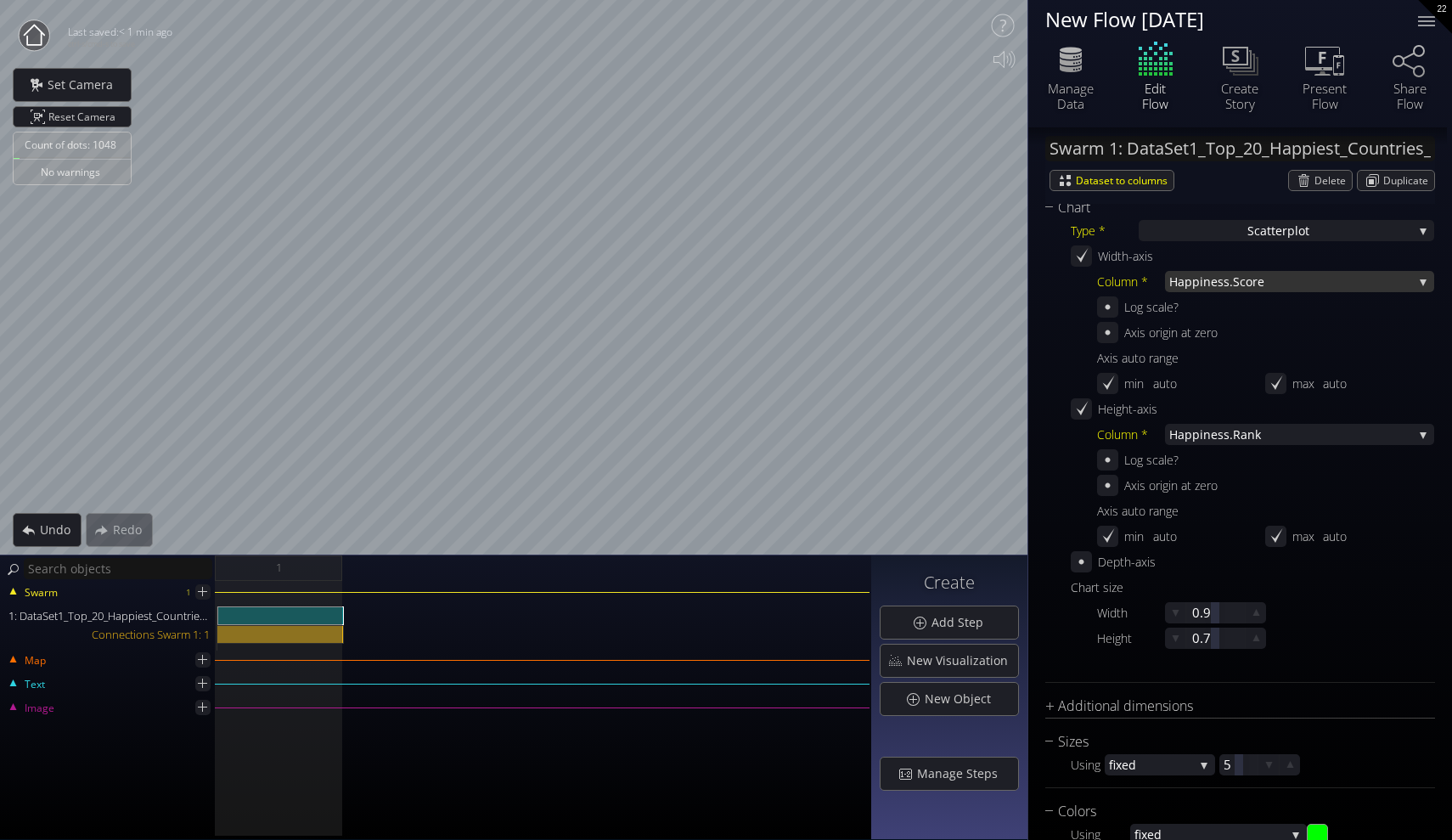
click at [1208, 281] on span "ness.Score" at bounding box center [1308, 281] width 209 height 21
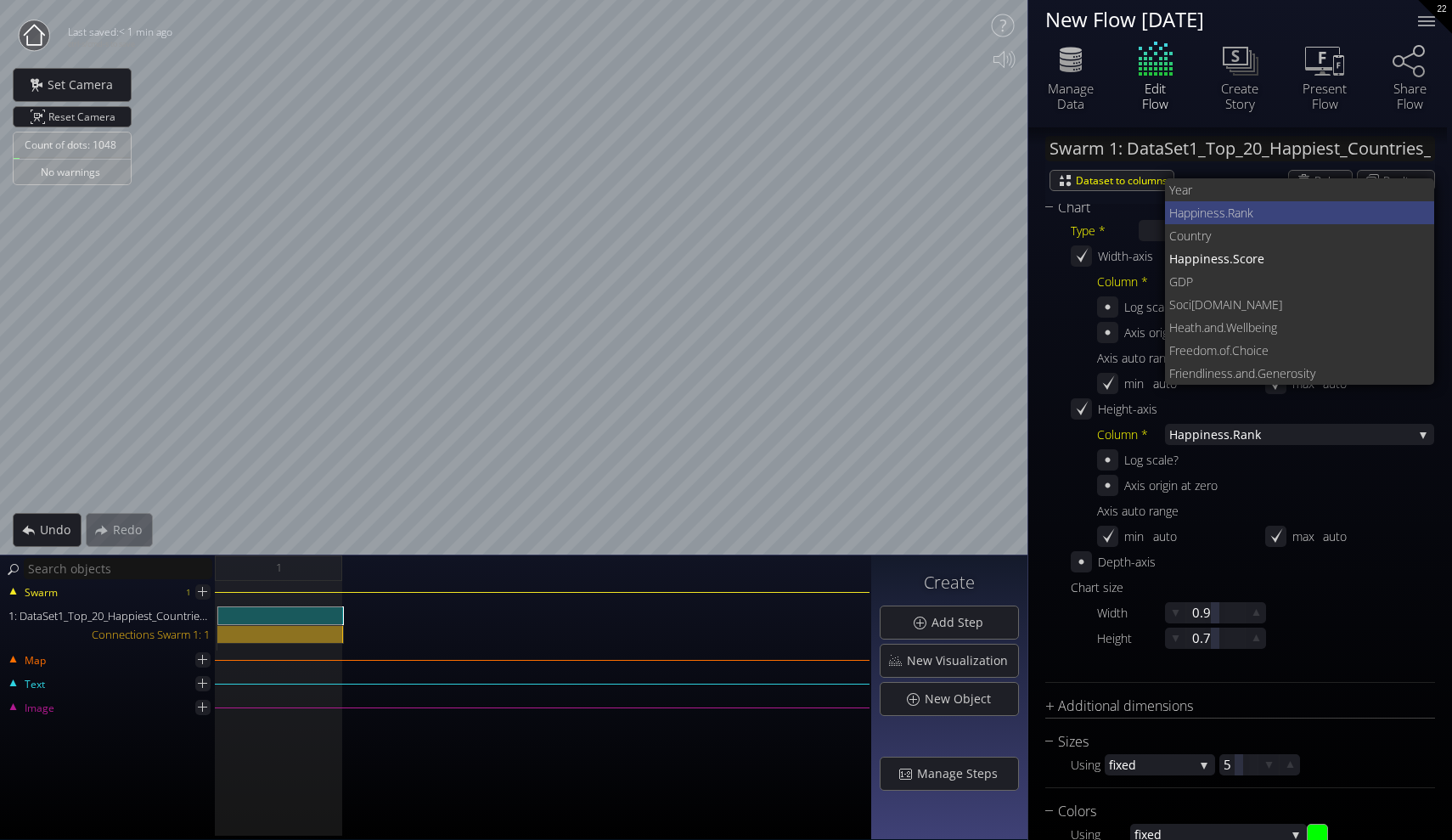
click at [1206, 206] on span "iness.Rank" at bounding box center [1309, 213] width 224 height 23
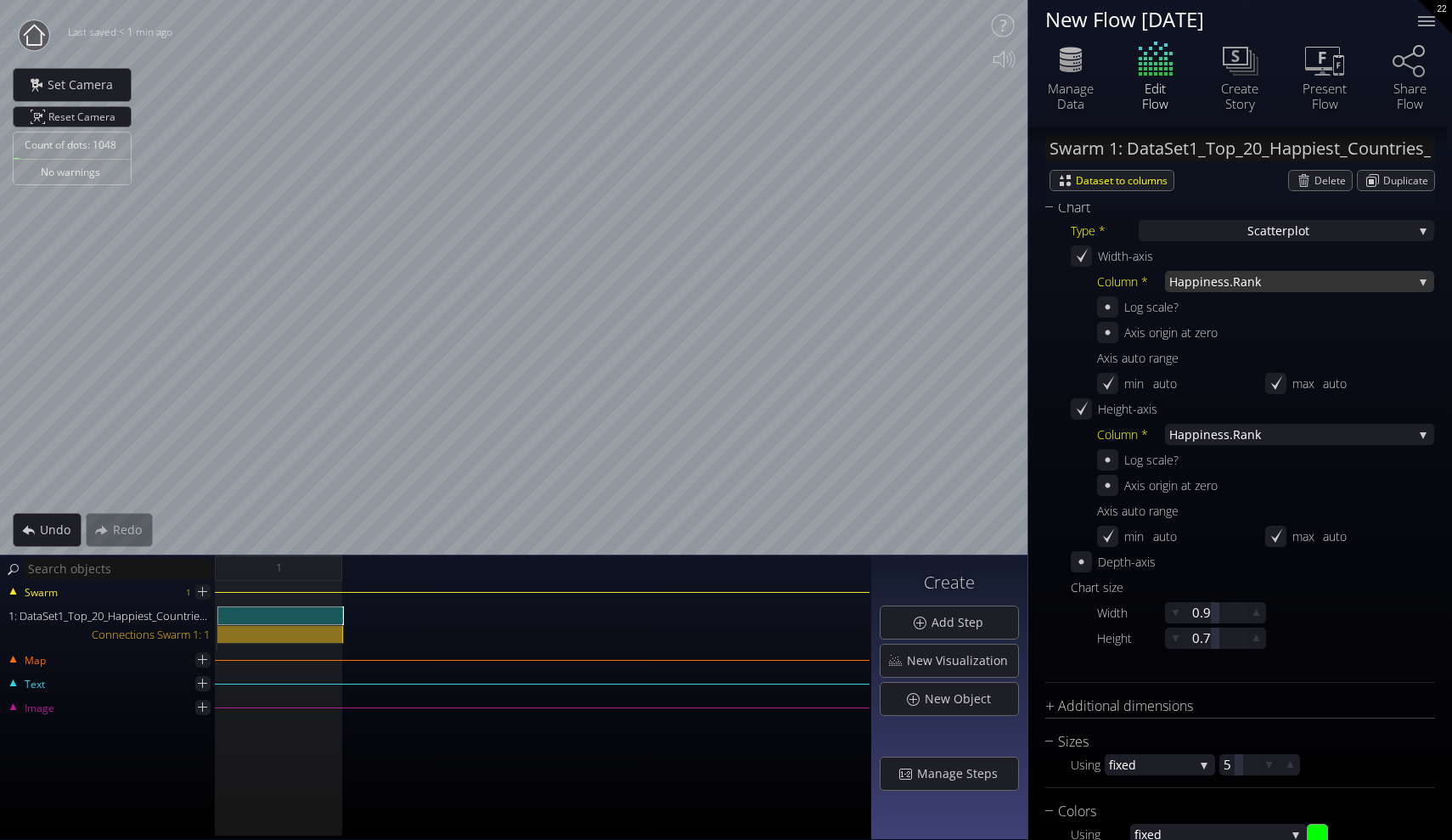
click at [1188, 276] on span "Happ" at bounding box center [1184, 281] width 30 height 21
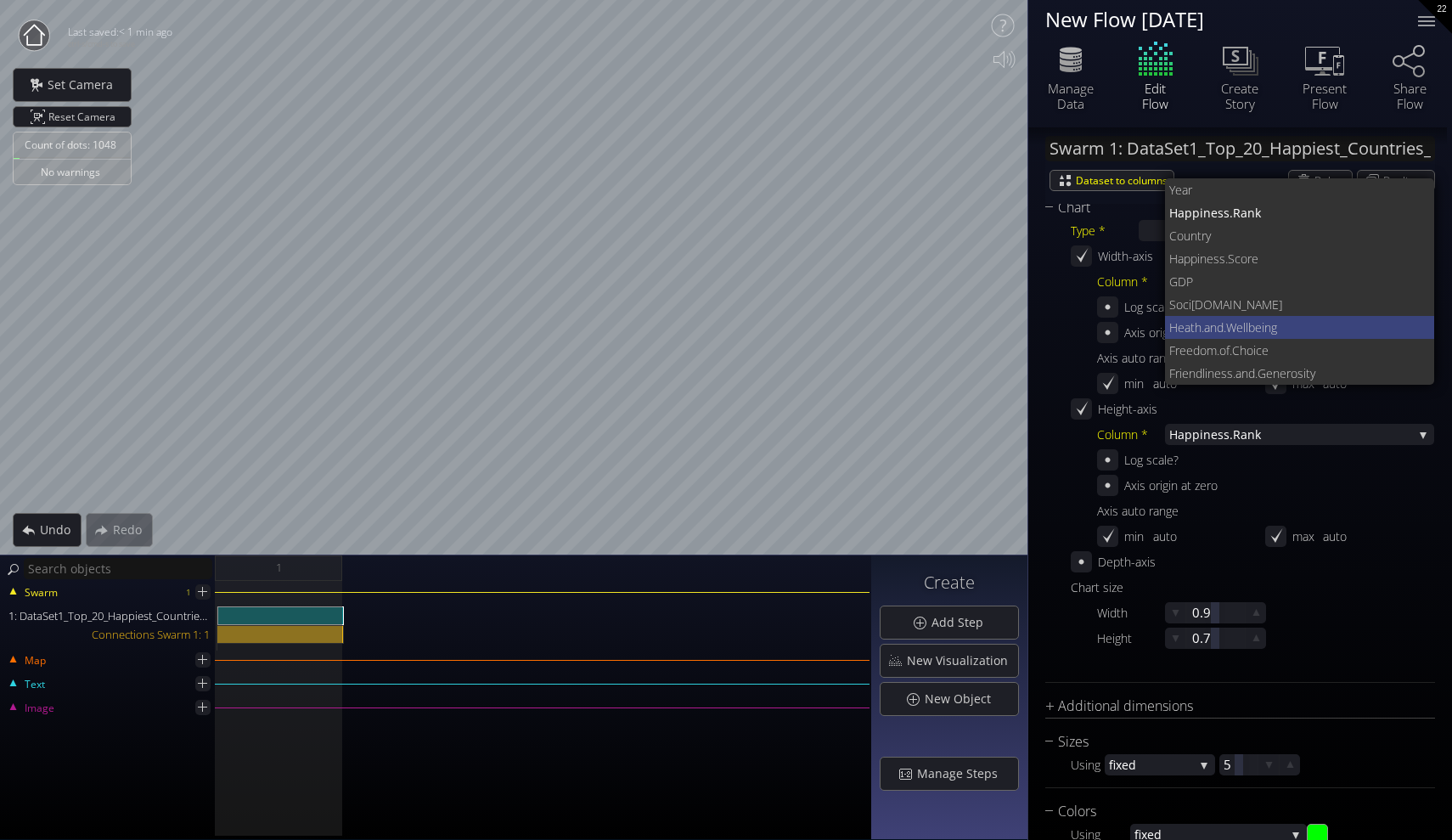
click at [1212, 321] on span "Heath.and" at bounding box center [1197, 327] width 55 height 23
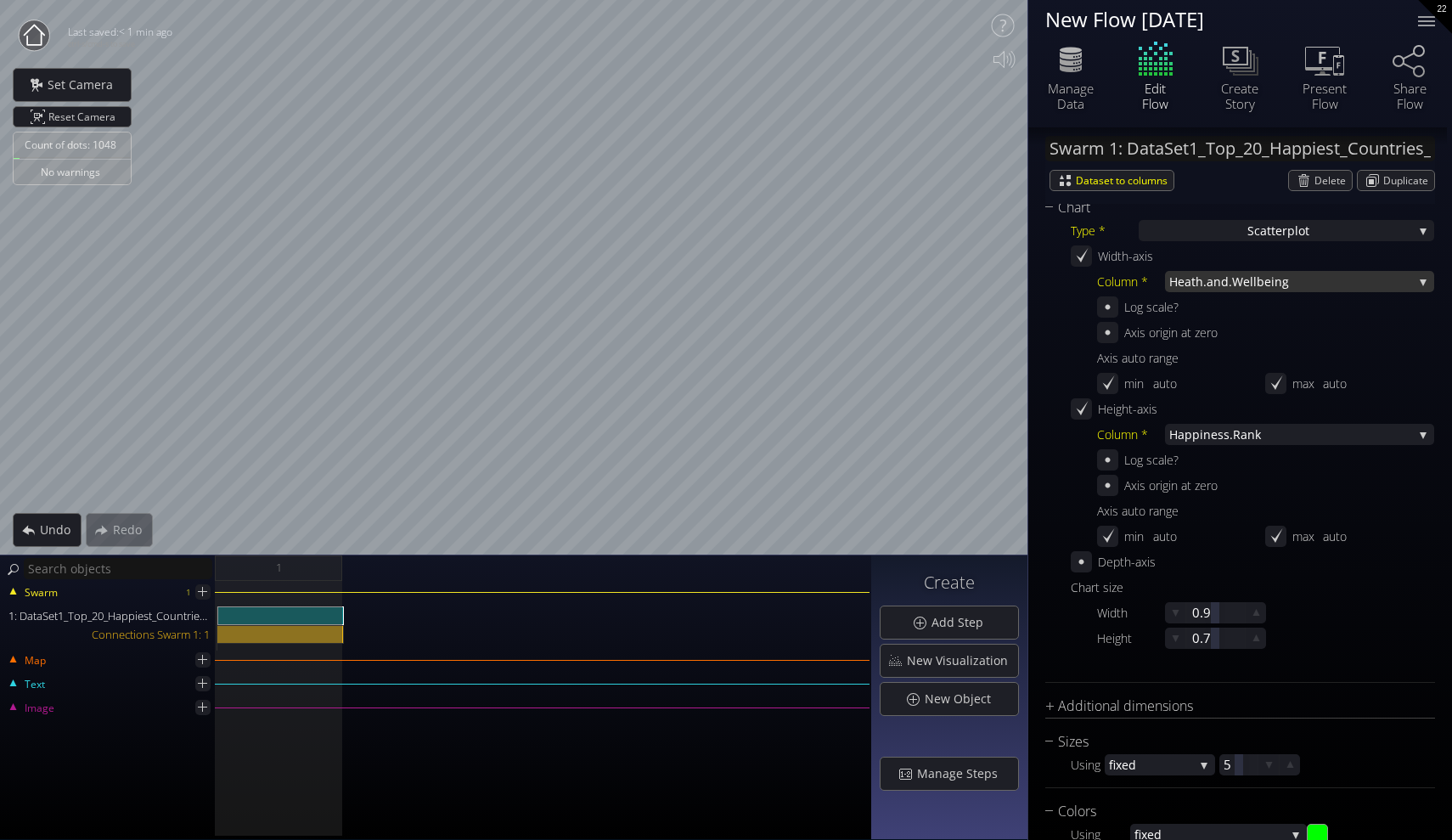
click at [1202, 283] on span "Heath.and" at bounding box center [1199, 281] width 59 height 21
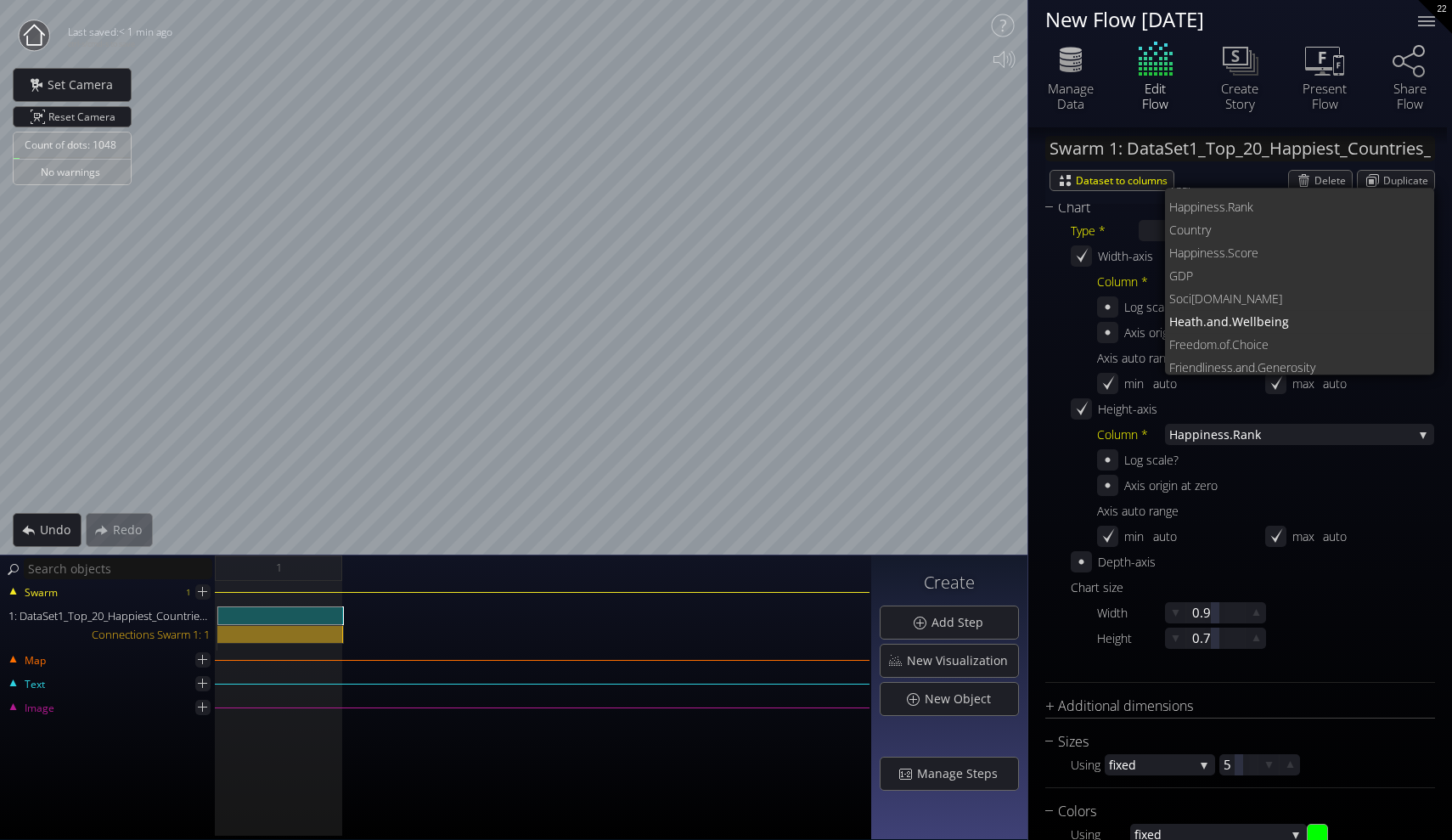
scroll to position [0, 0]
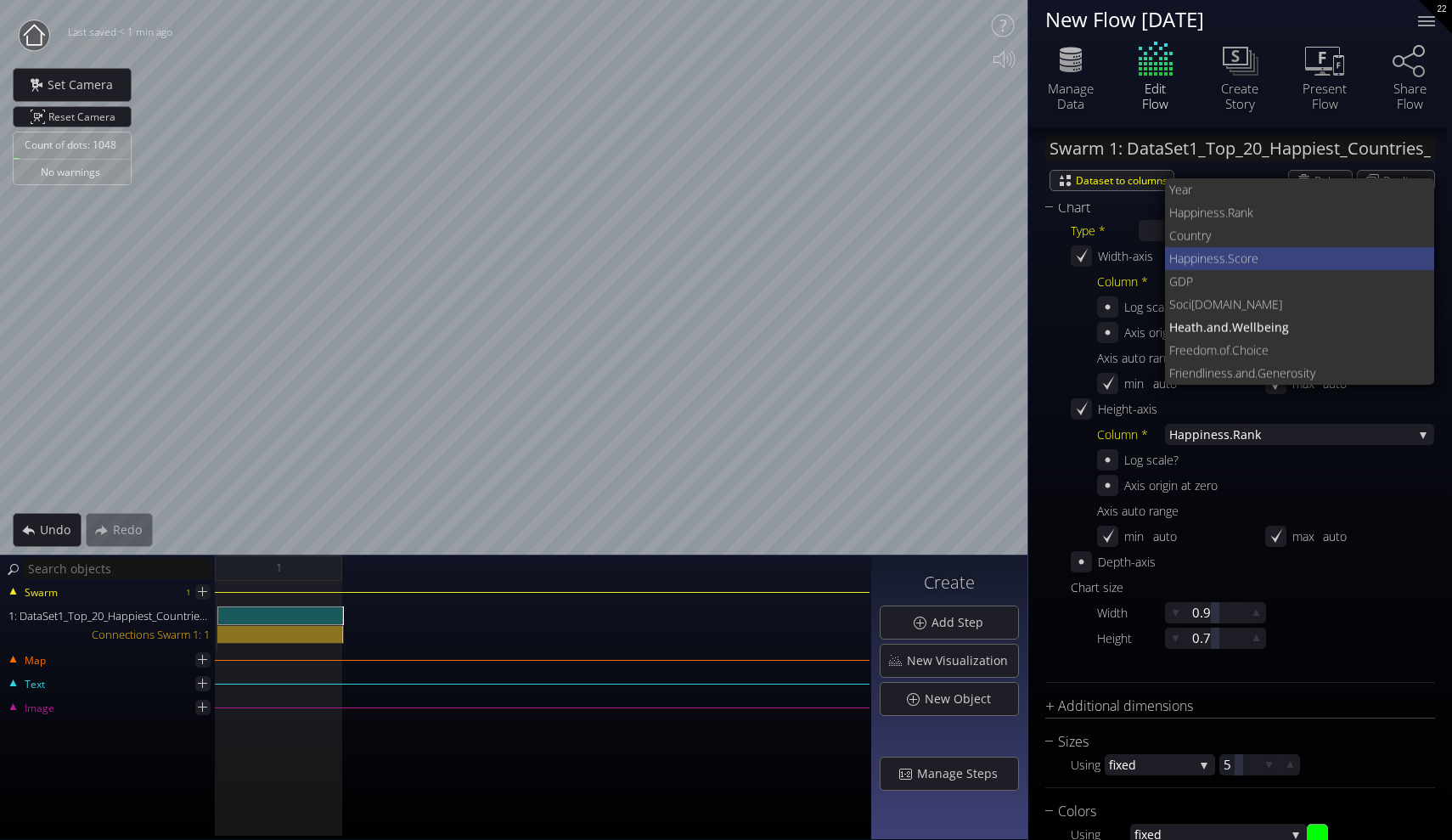
click at [1219, 248] on span "ness.Score" at bounding box center [1310, 258] width 222 height 23
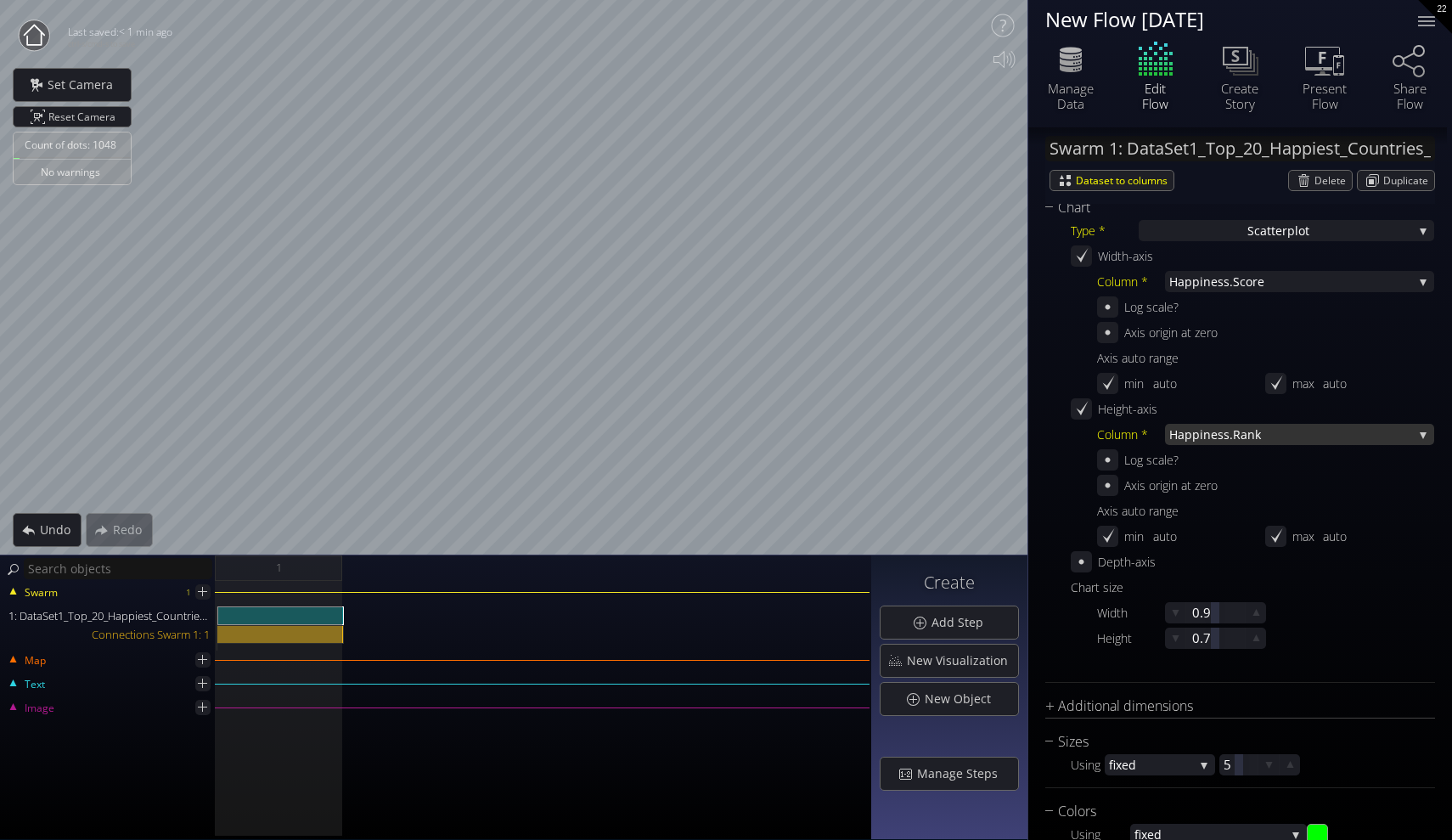
click at [1222, 427] on span "iness.Rank" at bounding box center [1306, 434] width 213 height 21
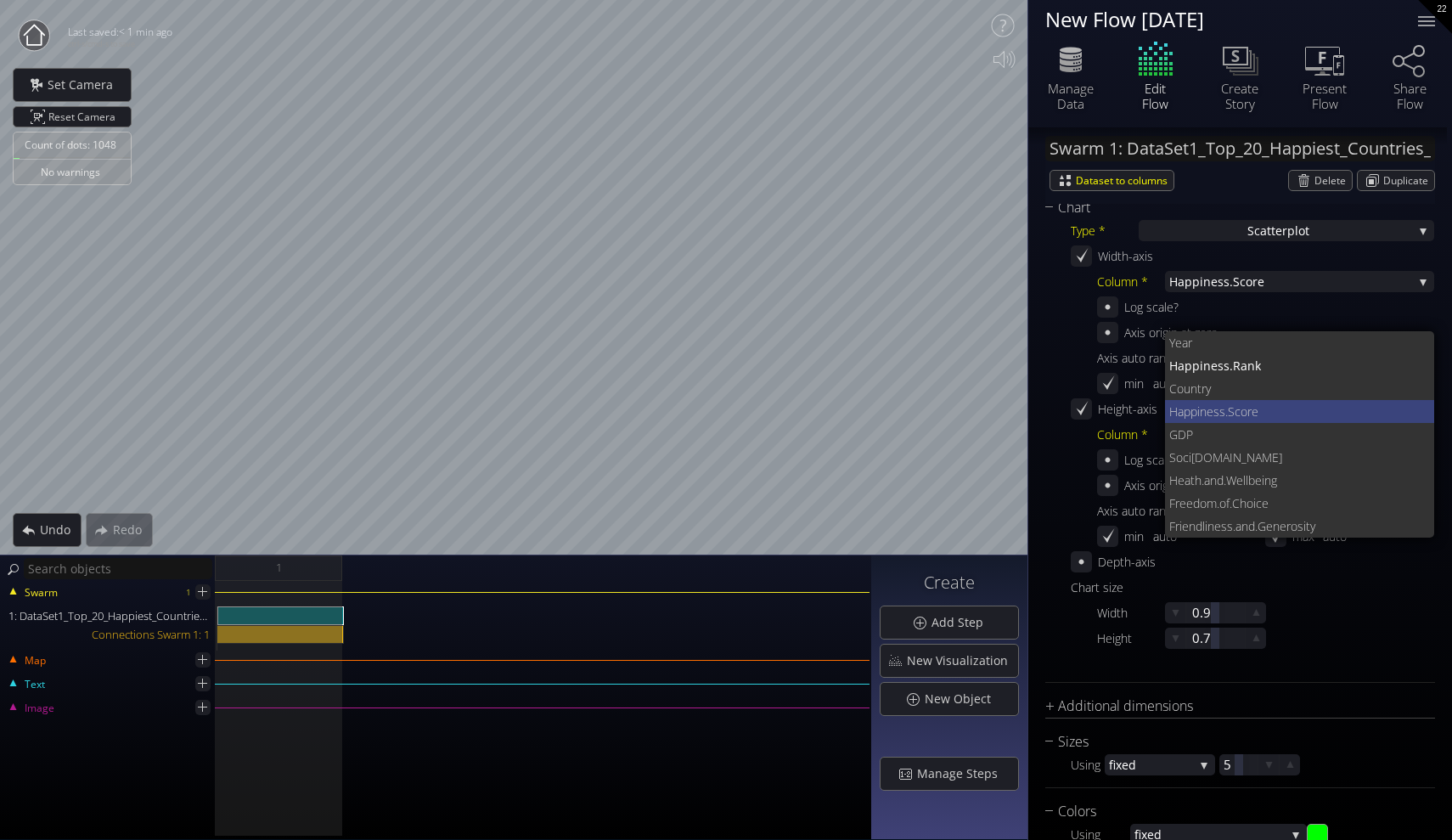
click at [1213, 414] on span "ness.Score" at bounding box center [1310, 411] width 222 height 23
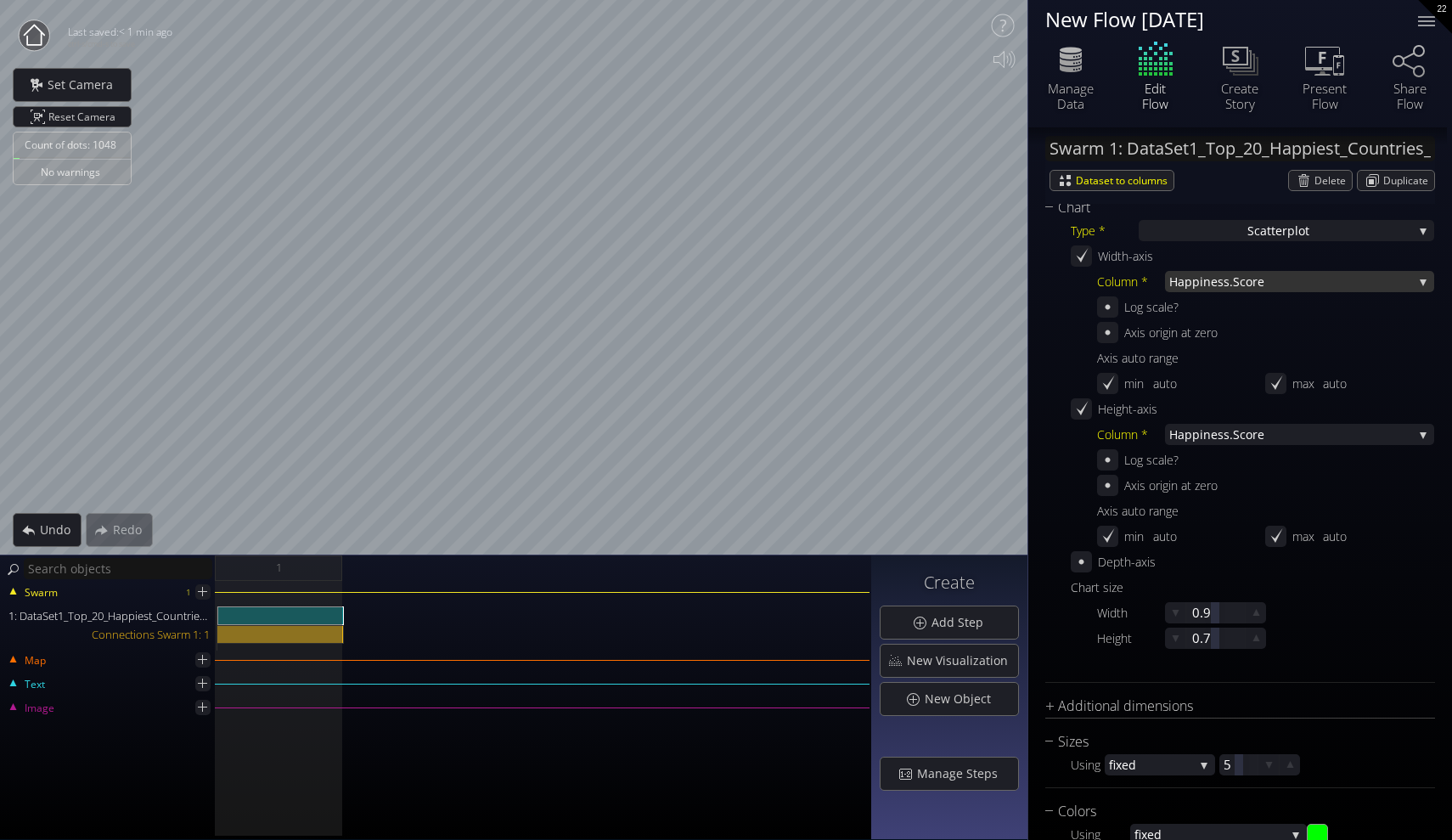
click at [1207, 276] on span "ness.Score" at bounding box center [1308, 281] width 209 height 21
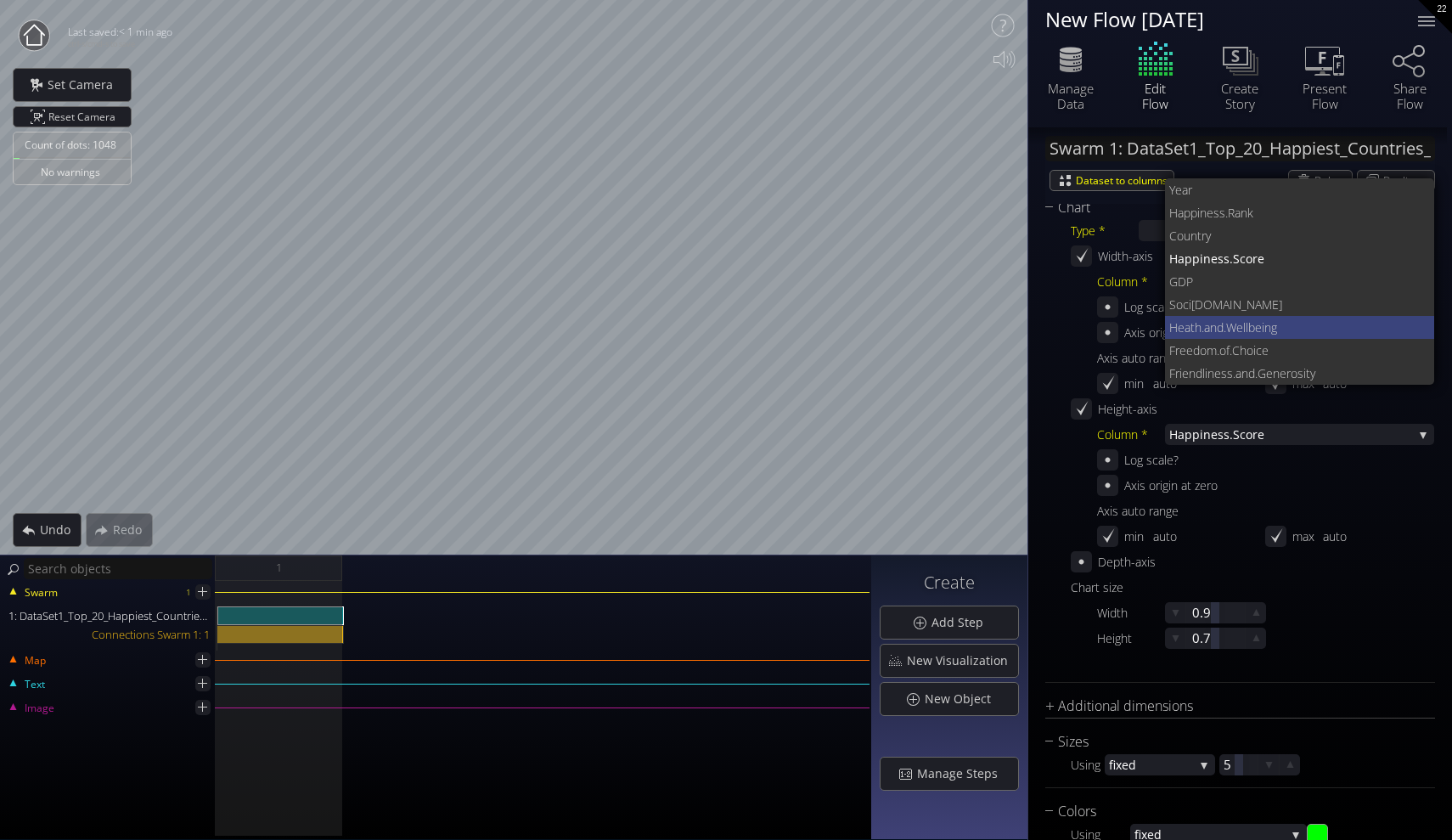
click at [1233, 332] on span ".Wellbeing" at bounding box center [1323, 327] width 198 height 23
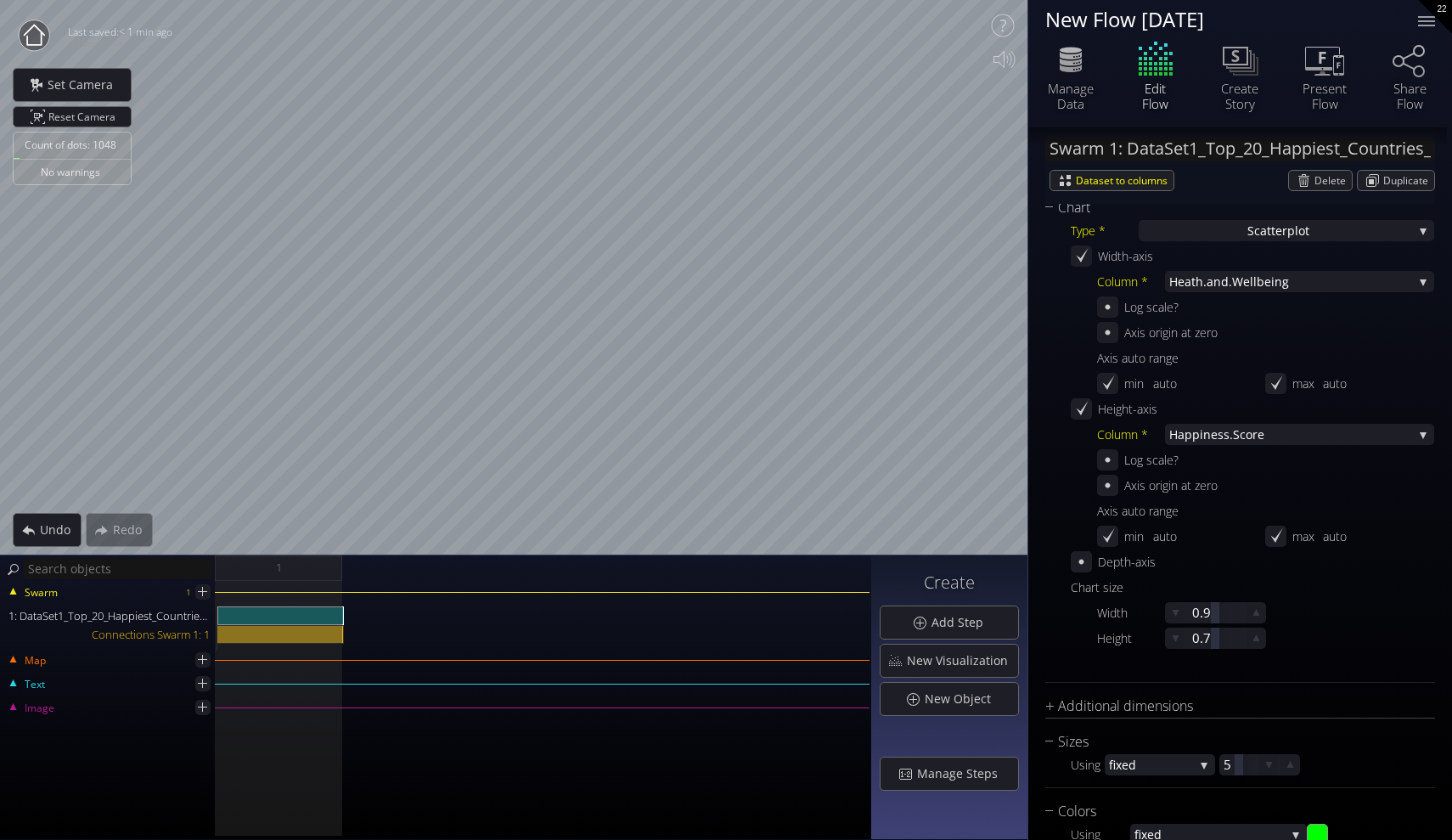
click at [1207, 298] on div "Log scale?" at bounding box center [1266, 307] width 337 height 21
click at [1205, 429] on span "ness.Score" at bounding box center [1308, 434] width 209 height 21
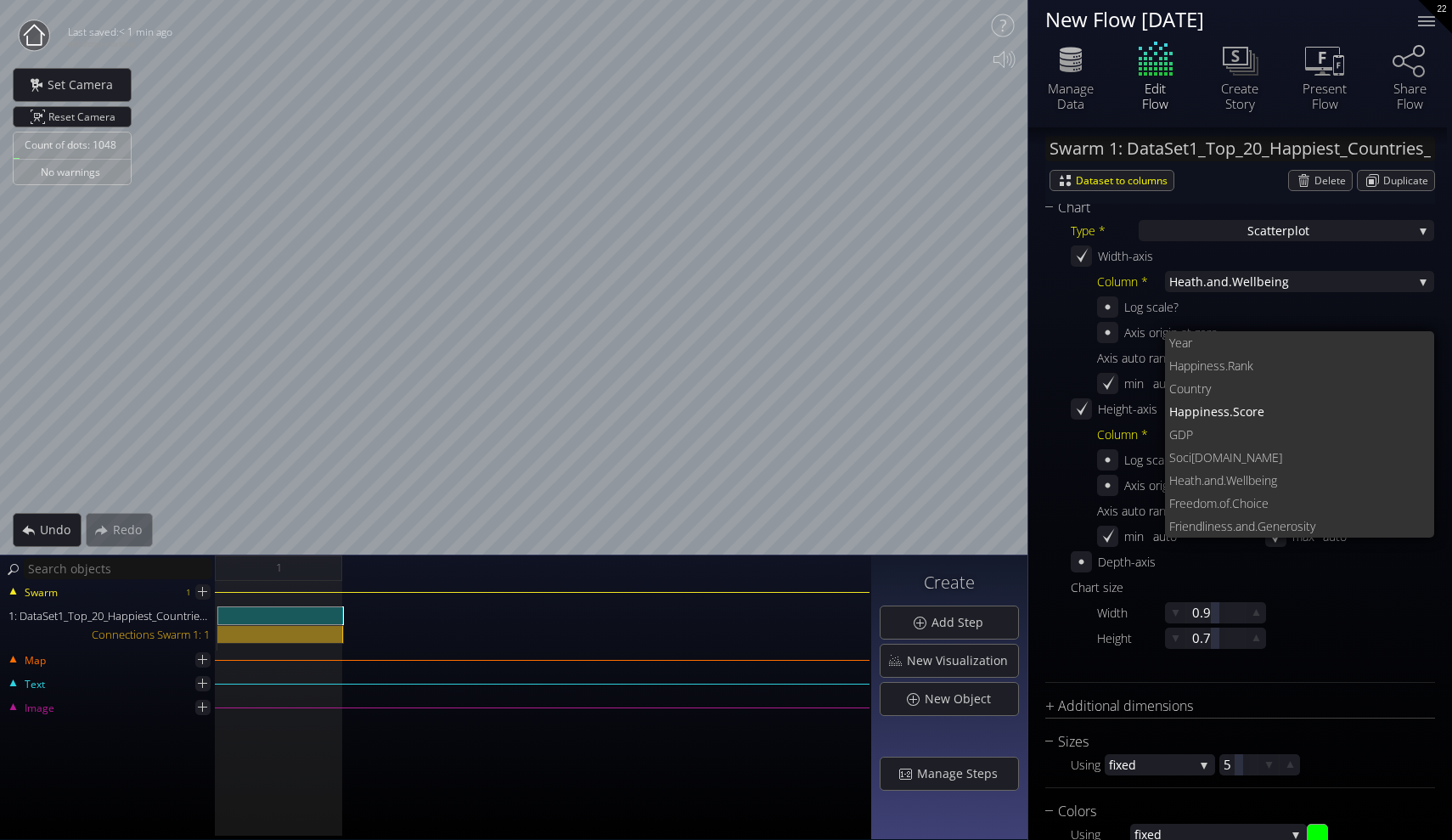
click at [1130, 312] on div "Log scale?" at bounding box center [1151, 307] width 55 height 21
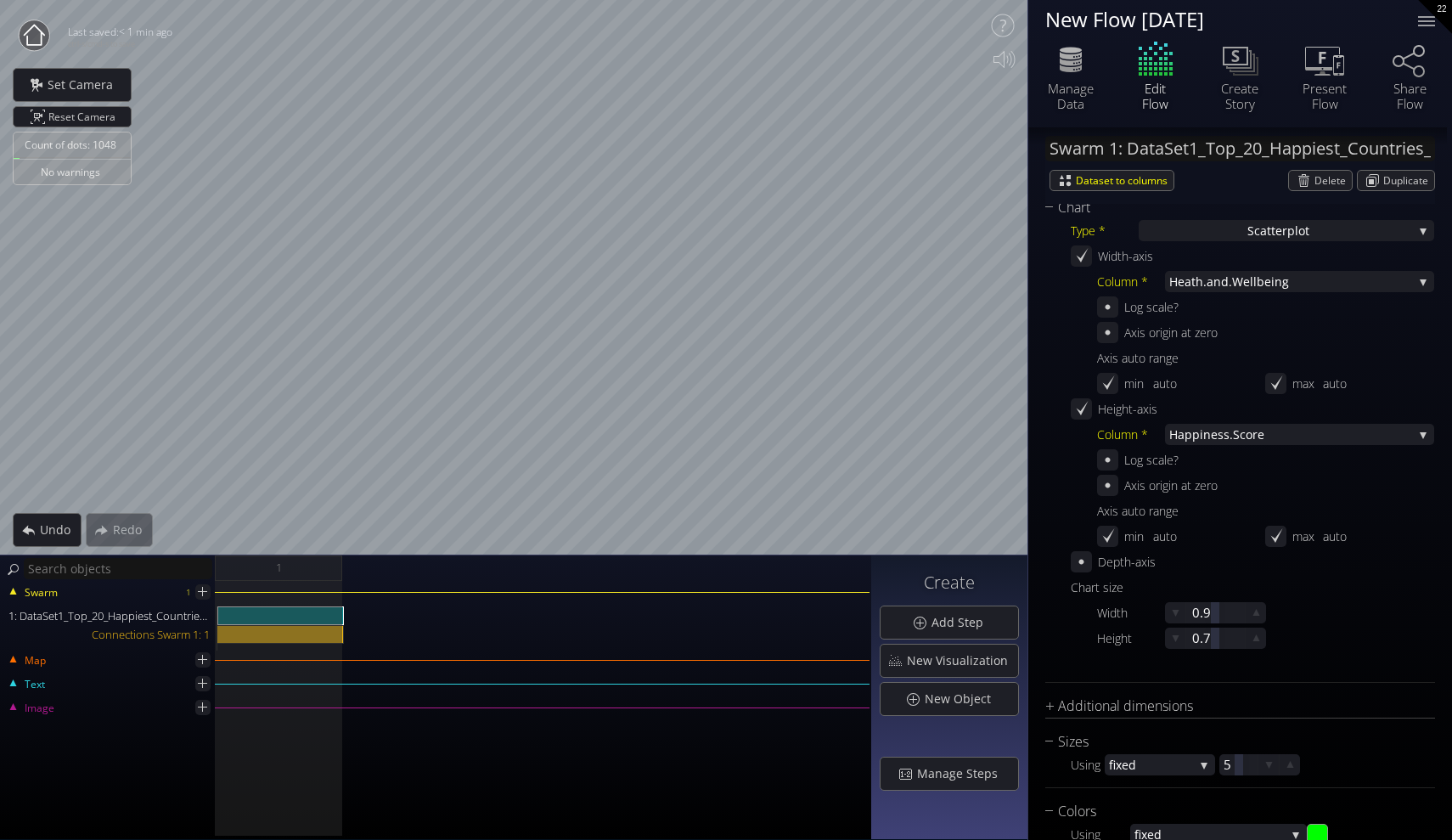
click at [1193, 266] on div "Width-axis" at bounding box center [1252, 255] width 363 height 21
click at [1190, 282] on span "Heath.and" at bounding box center [1199, 281] width 59 height 21
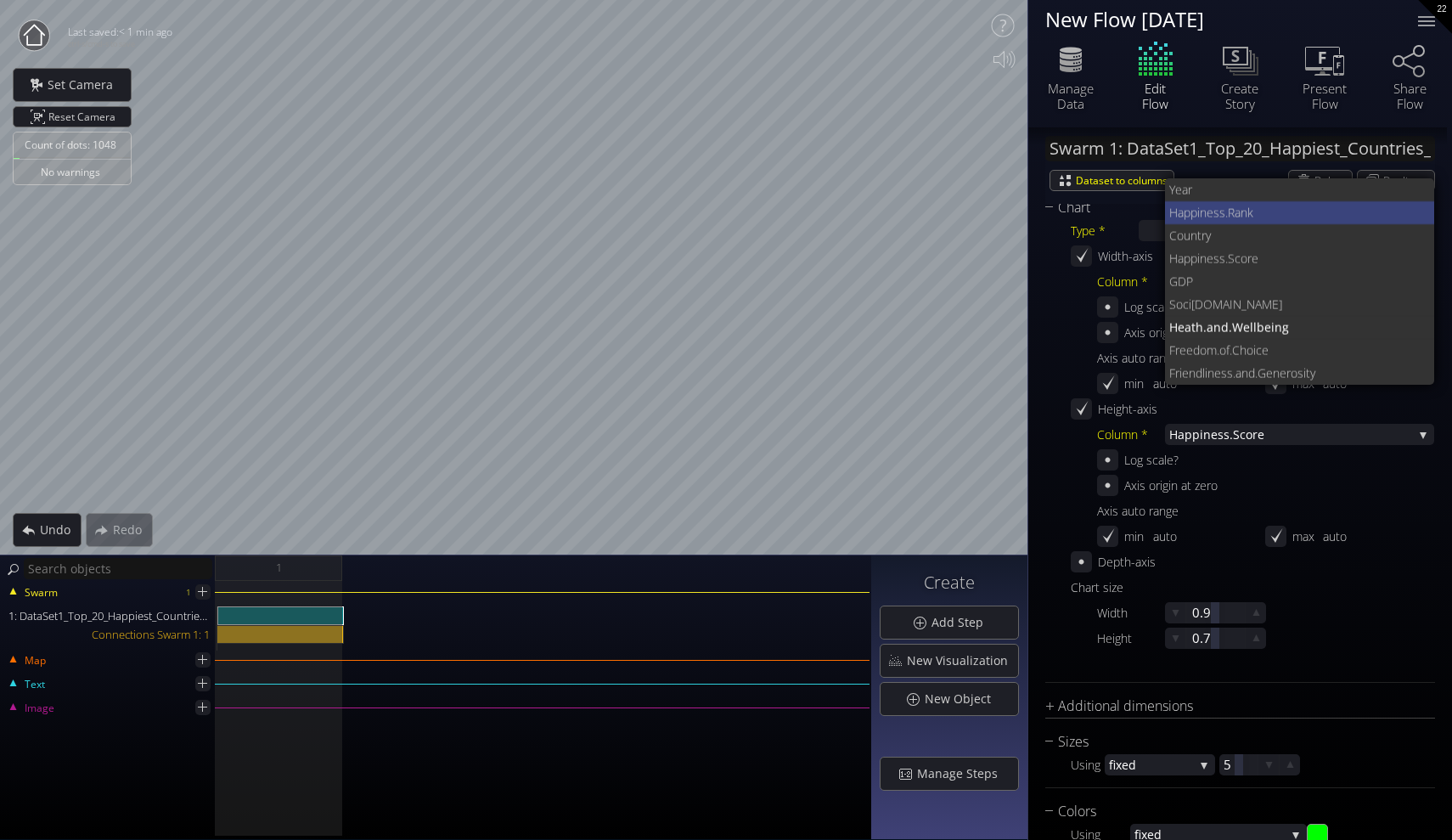
click at [1205, 206] on span "iness.Rank" at bounding box center [1309, 213] width 224 height 23
